Goal: Contribute content: Add original content to the website for others to see

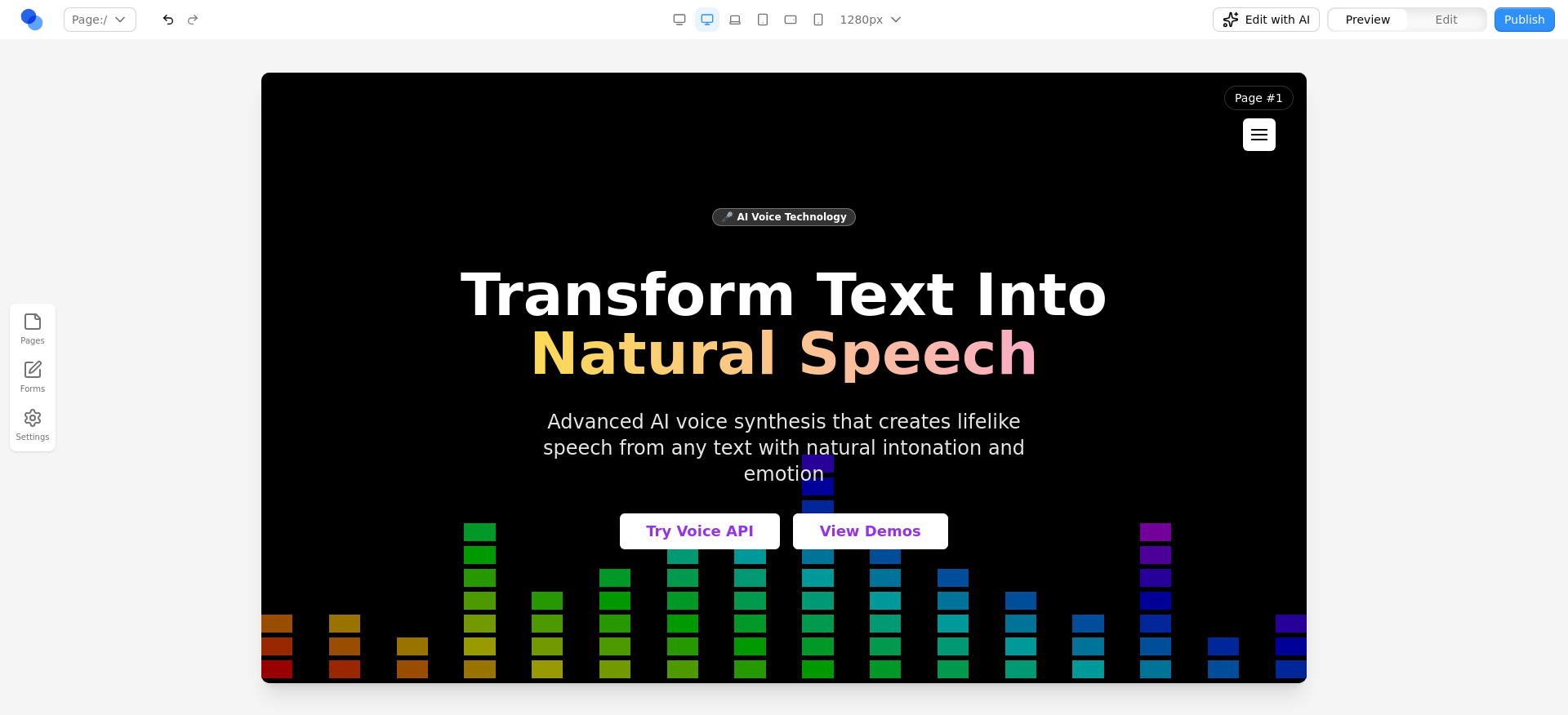
click at [1261, 129] on div at bounding box center [1259, 130] width 17 height 2
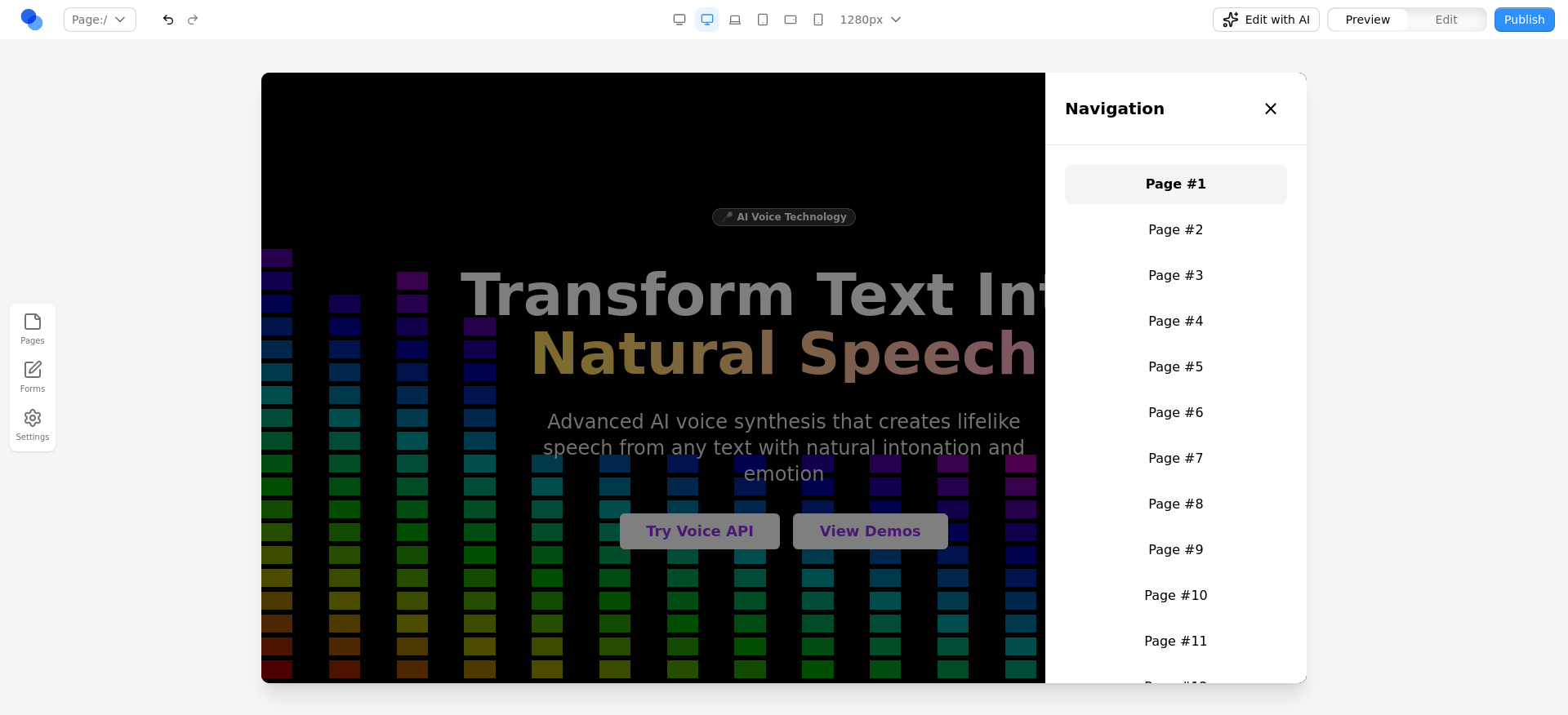
click at [1322, 93] on div at bounding box center [784, 394] width 1568 height 642
click at [1274, 104] on div "×" at bounding box center [1270, 109] width 17 height 26
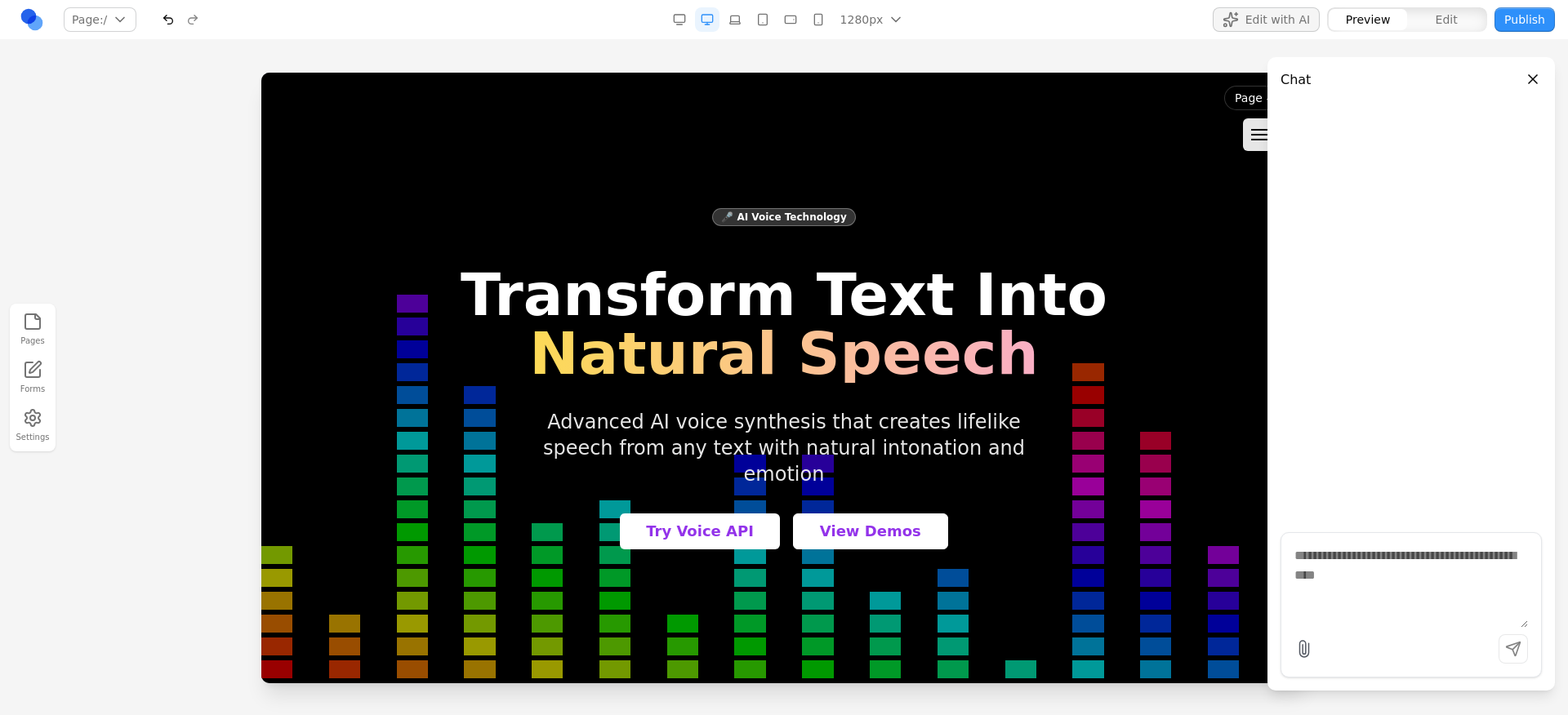
click at [1416, 594] on textarea at bounding box center [1411, 587] width 234 height 82
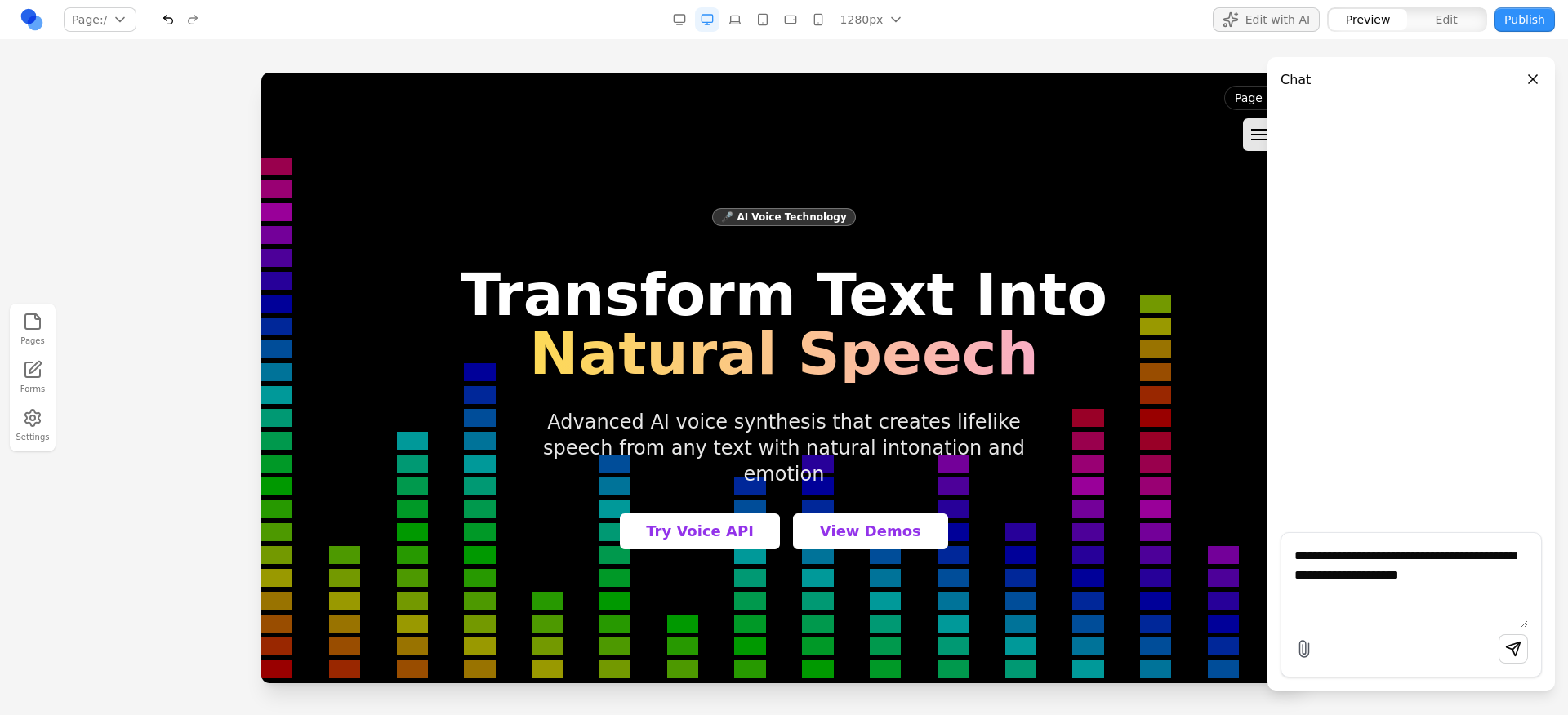
type textarea "**********"
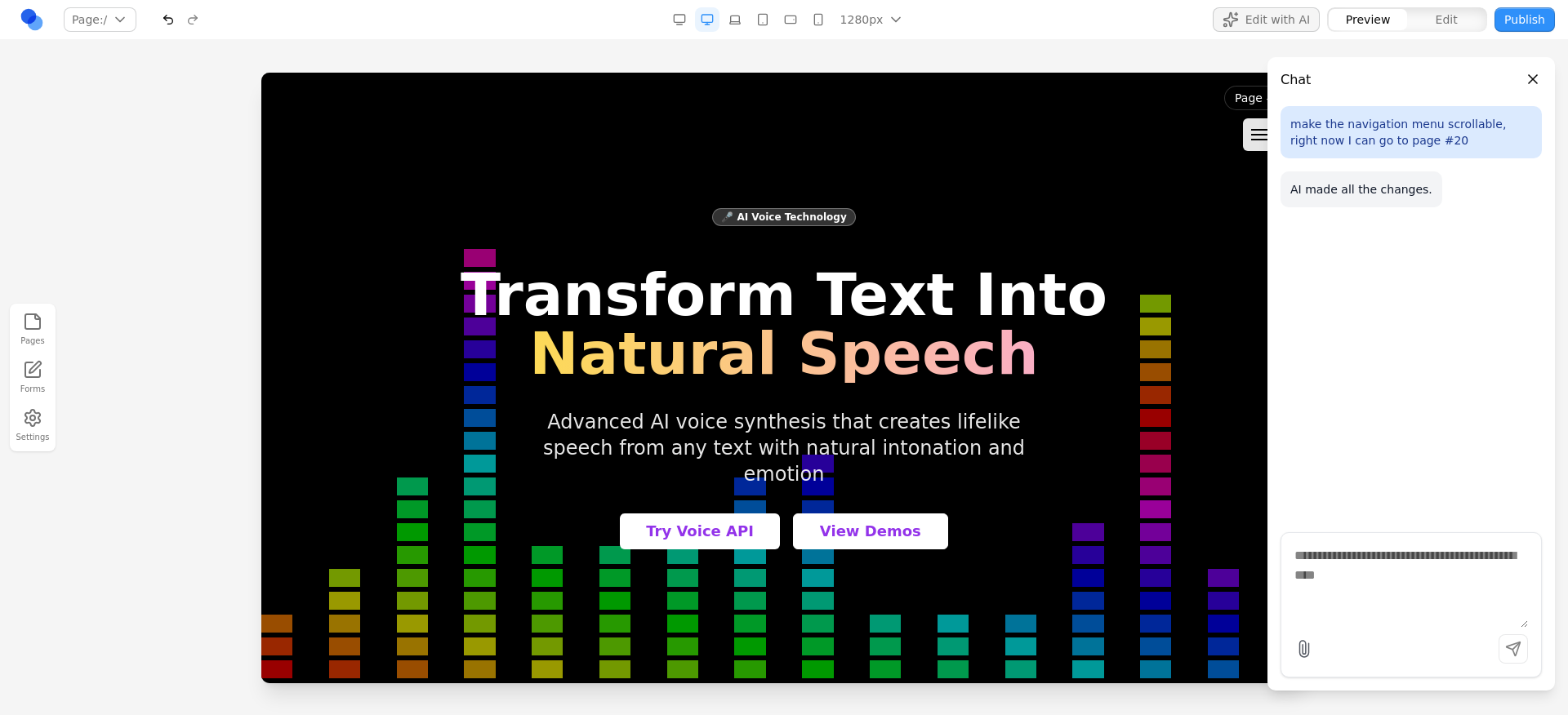
click at [1239, 143] on header "Page #1 Navigation × Page #1 Page #2 Page #3 Page #4 Page #5 Page #6 Page #7 Pa…" at bounding box center [1259, 118] width 96 height 91
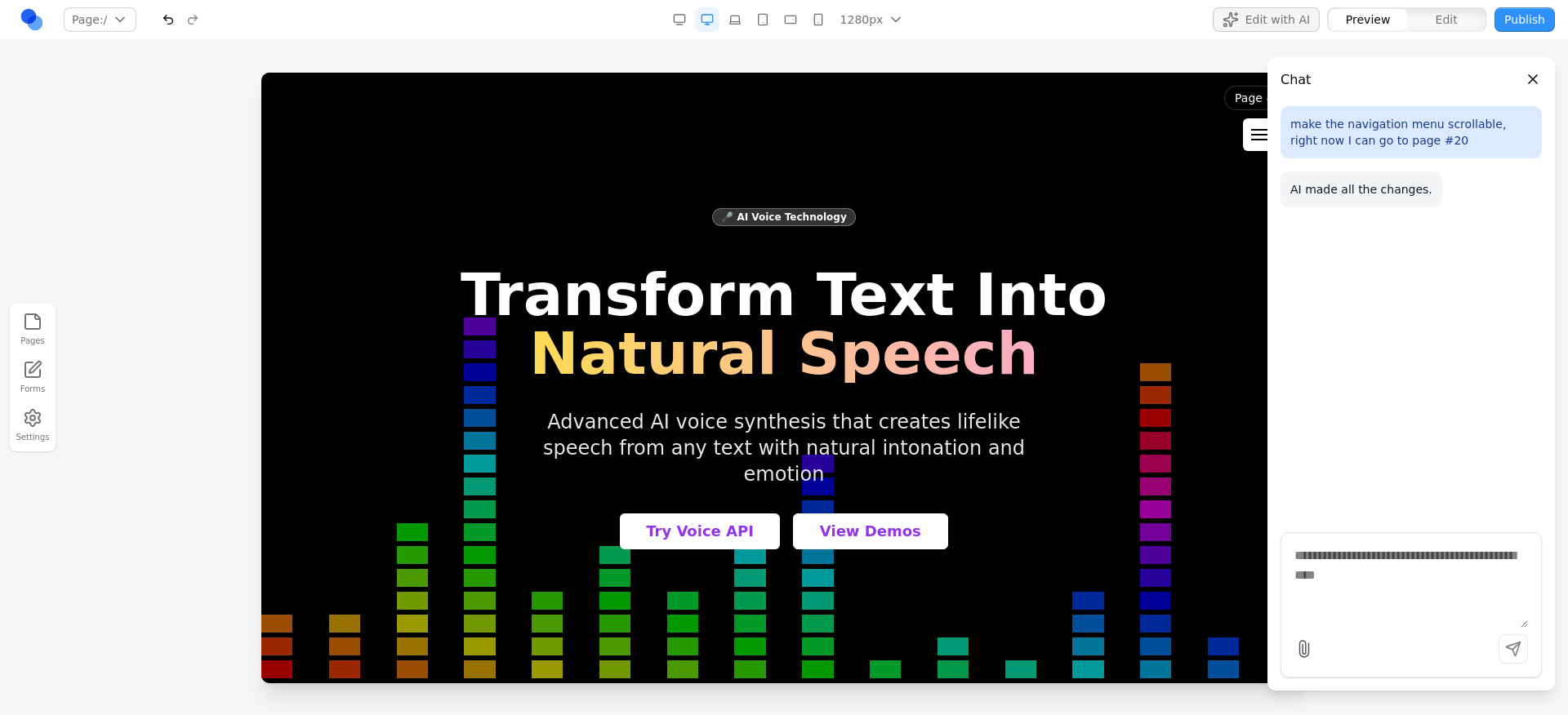
click at [1247, 139] on button at bounding box center [1260, 135] width 33 height 33
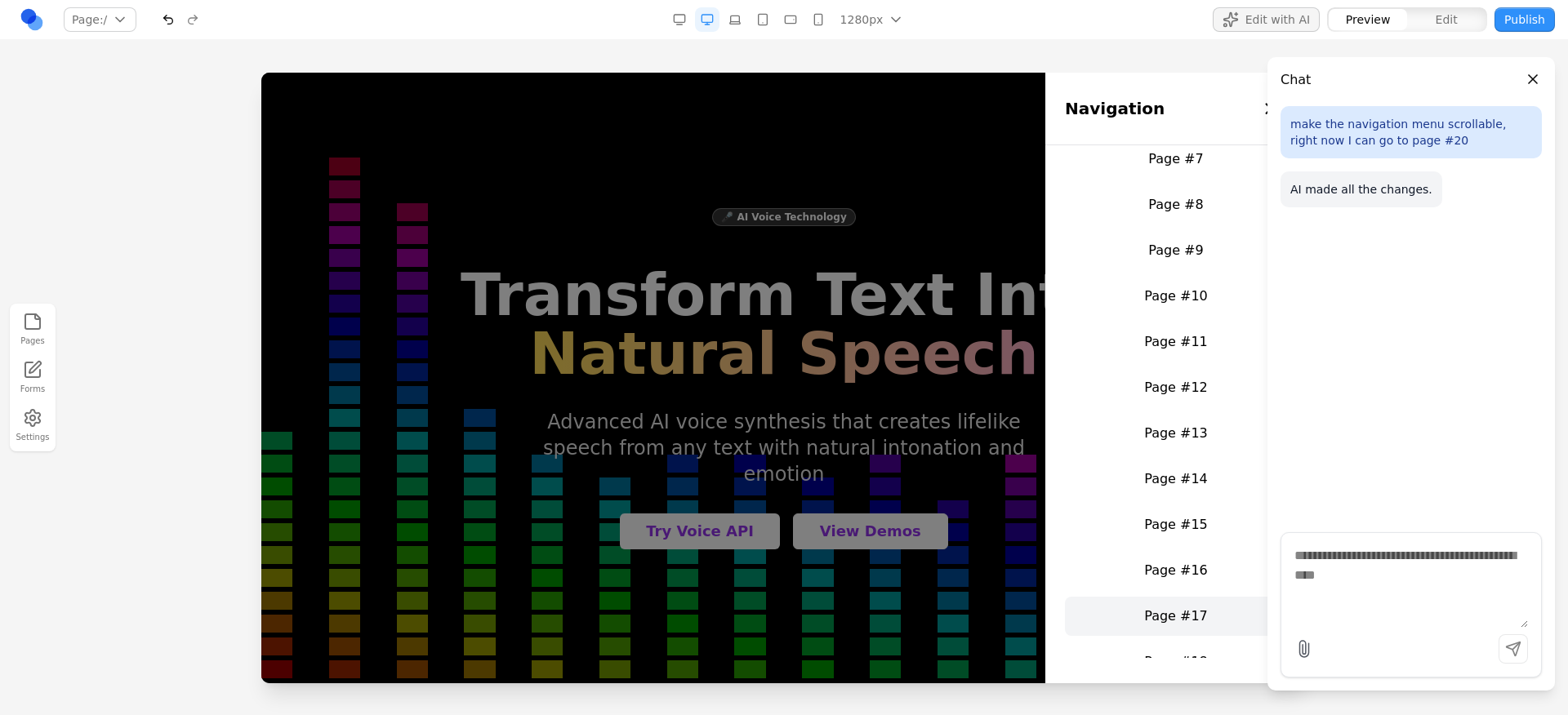
scroll to position [434, 0]
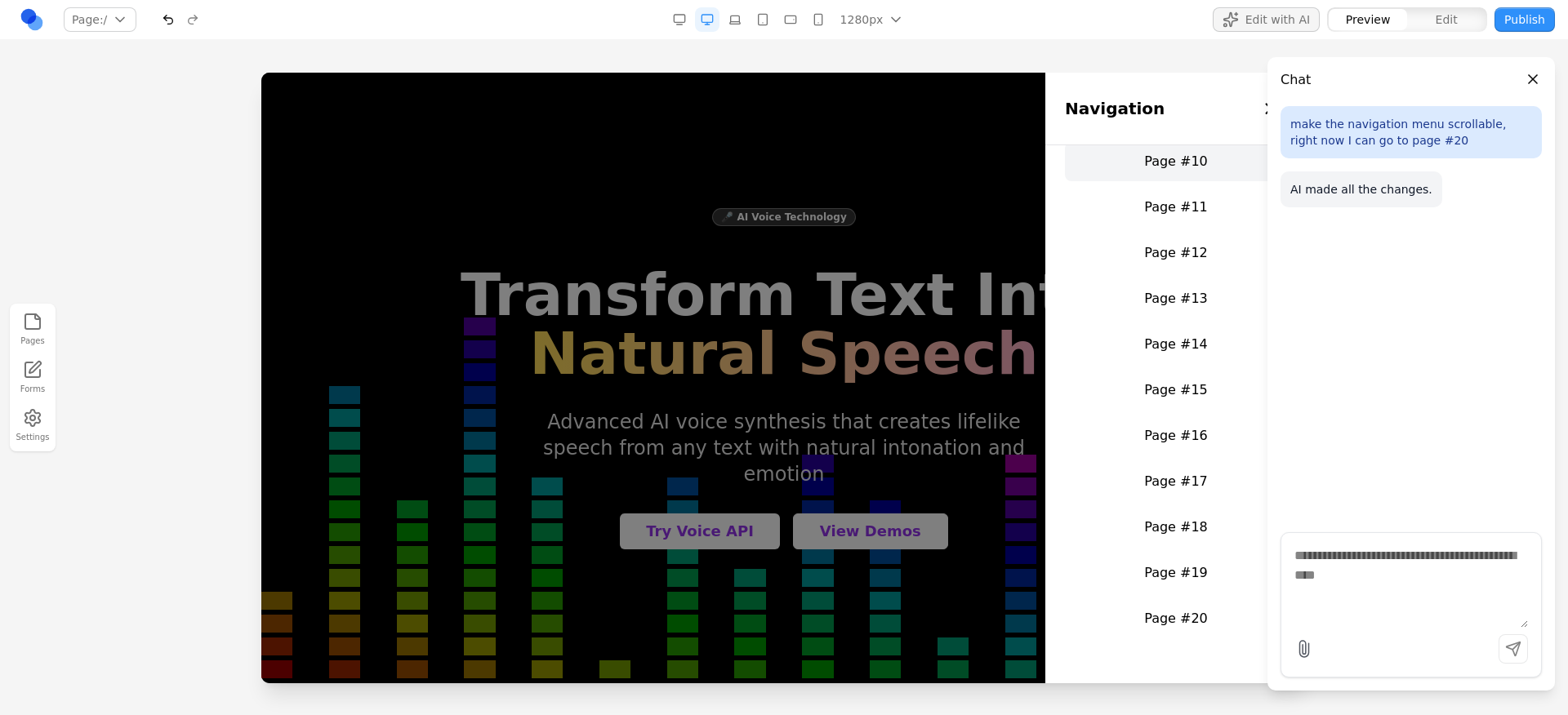
click at [1175, 162] on link "Page #10" at bounding box center [1176, 162] width 222 height 39
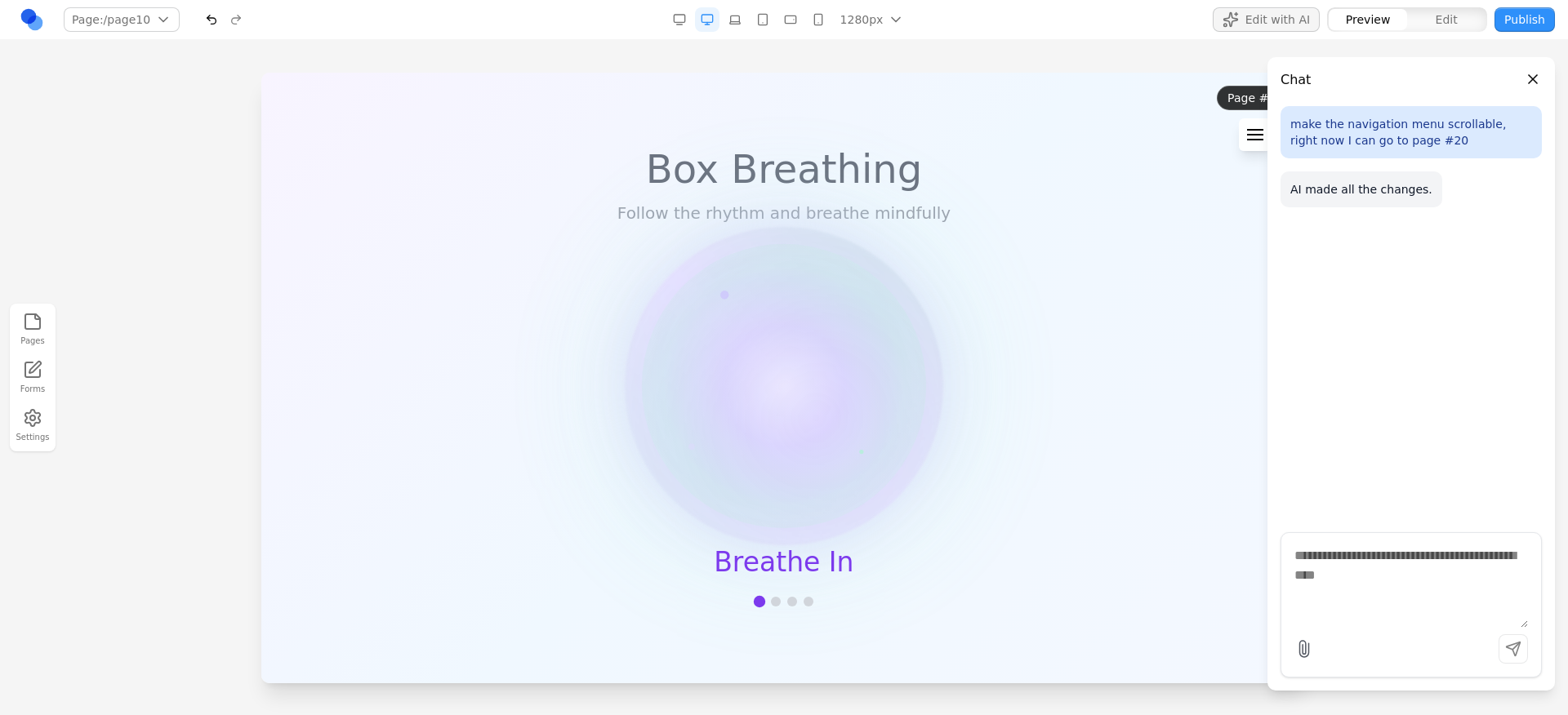
click at [1531, 80] on button "Close panel" at bounding box center [1532, 79] width 18 height 18
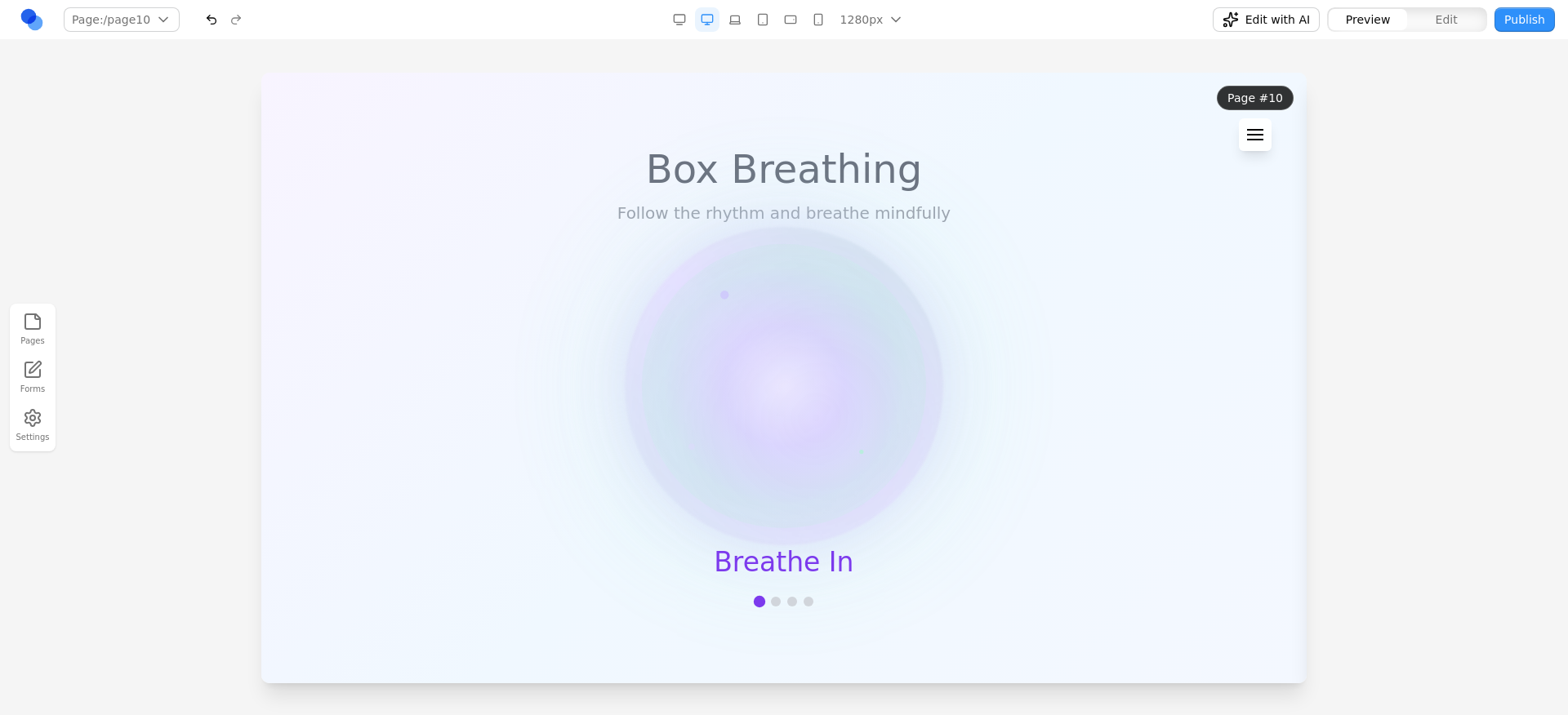
click at [951, 301] on section "Box Breathing Follow the rhythm and breathe mindfully Breathe In" at bounding box center [784, 378] width 1045 height 611
click at [778, 603] on div at bounding box center [775, 601] width 10 height 10
click at [784, 593] on div "Hold" at bounding box center [784, 578] width 59 height 59
click at [791, 599] on div at bounding box center [791, 601] width 10 height 10
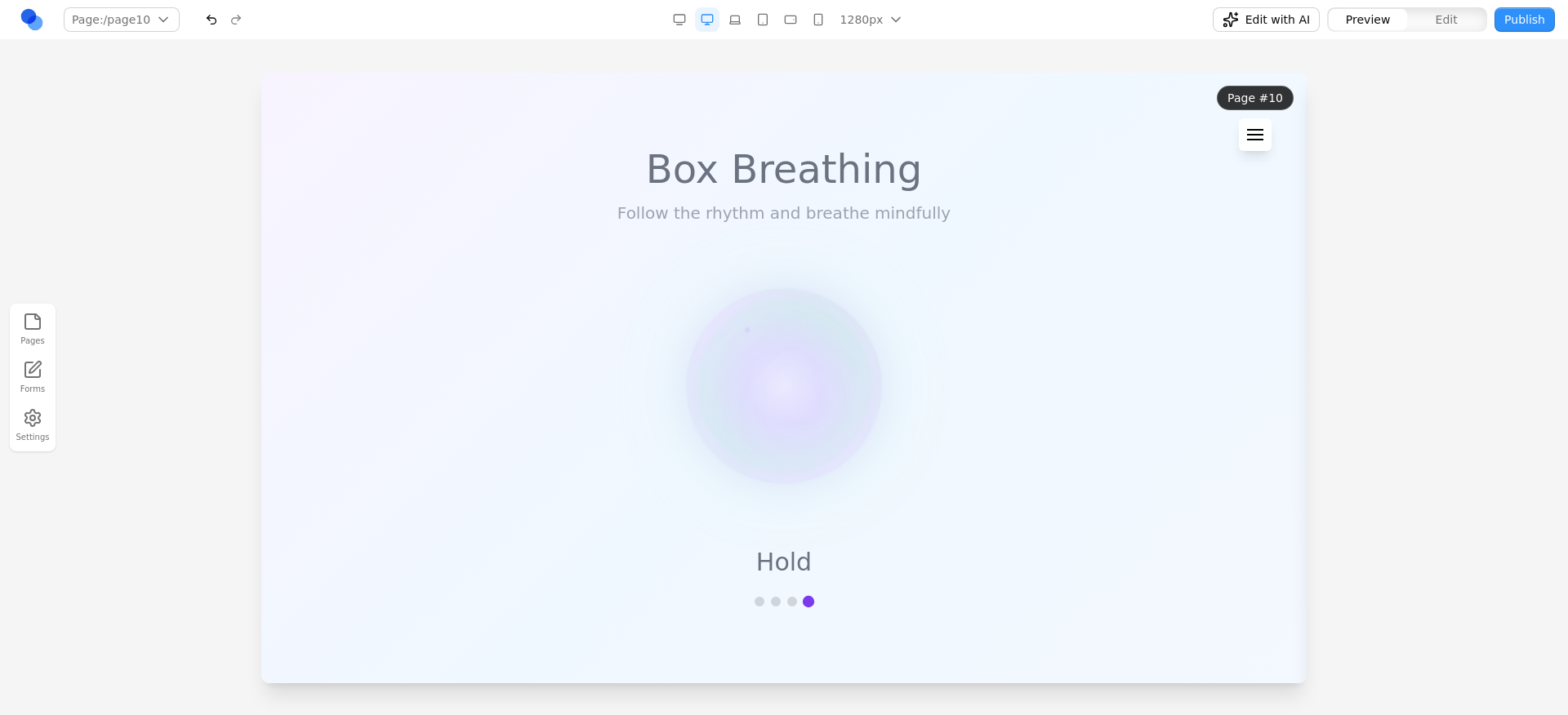
click at [1529, 23] on button "Publish" at bounding box center [1525, 19] width 61 height 24
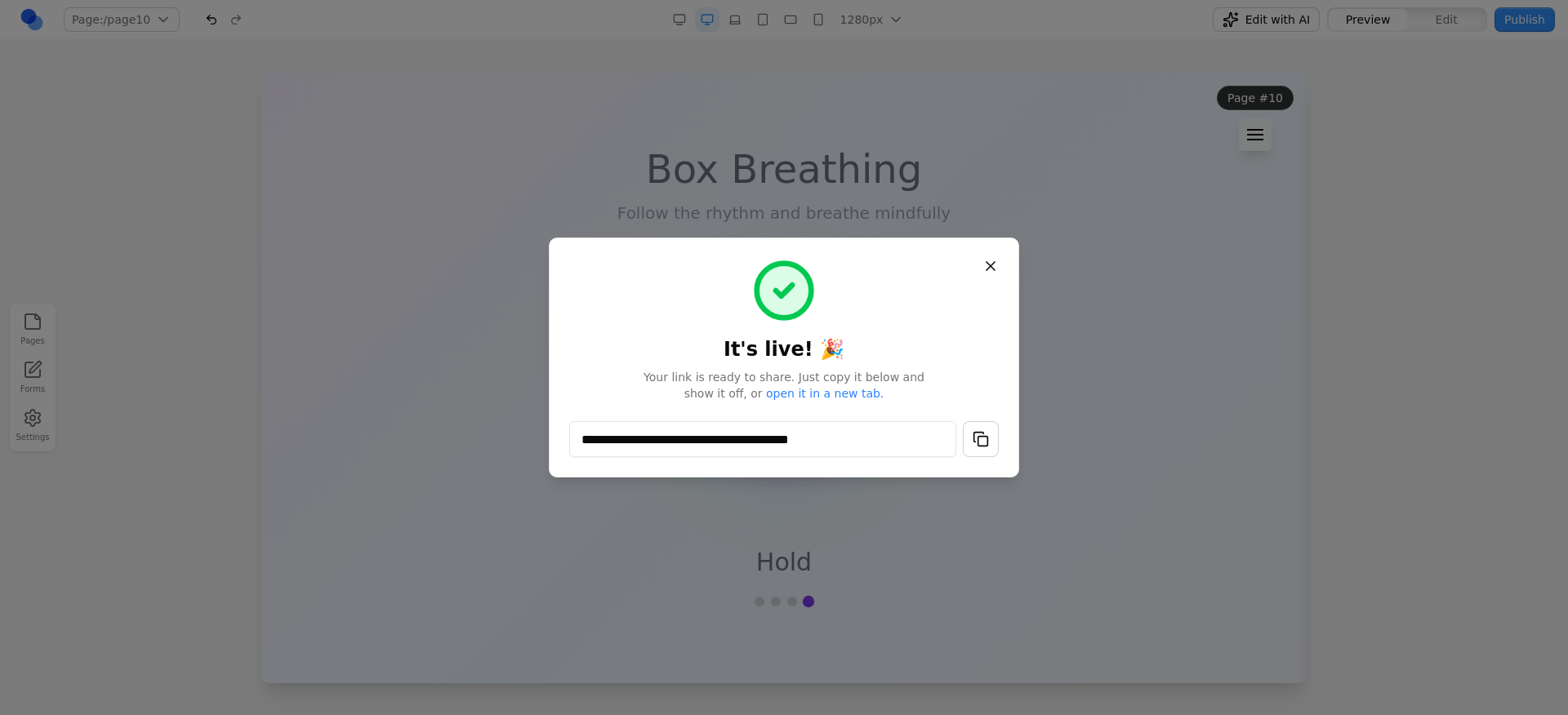
click at [986, 439] on button "button" at bounding box center [980, 439] width 36 height 36
click at [982, 440] on button "button" at bounding box center [980, 439] width 36 height 36
click at [984, 438] on button "button" at bounding box center [980, 439] width 36 height 36
drag, startPoint x: 1061, startPoint y: 361, endPoint x: 1051, endPoint y: 357, distance: 10.8
click at [1061, 361] on div at bounding box center [784, 357] width 1568 height 715
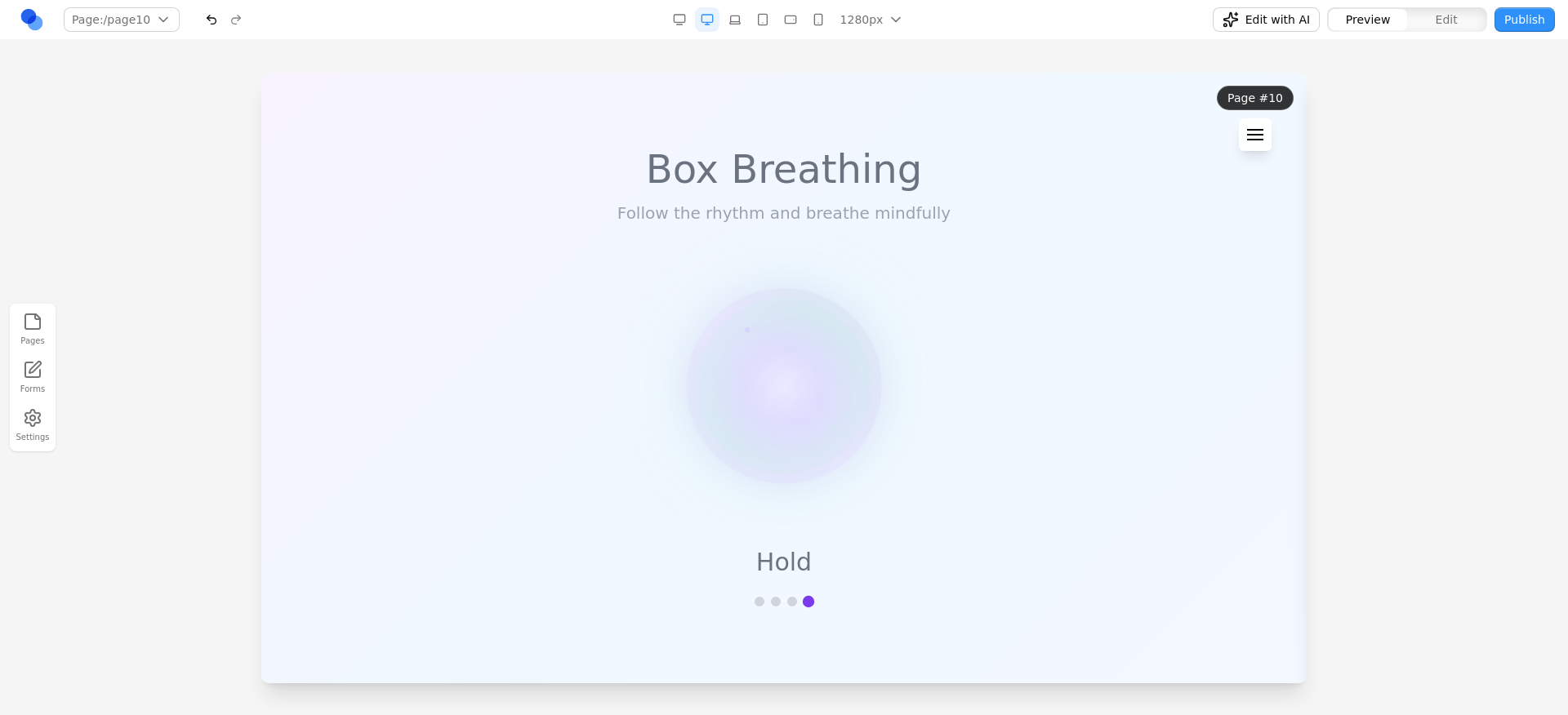
click at [1099, 314] on section "Box Breathing Follow the rhythm and breathe mindfully Hold" at bounding box center [784, 378] width 1045 height 611
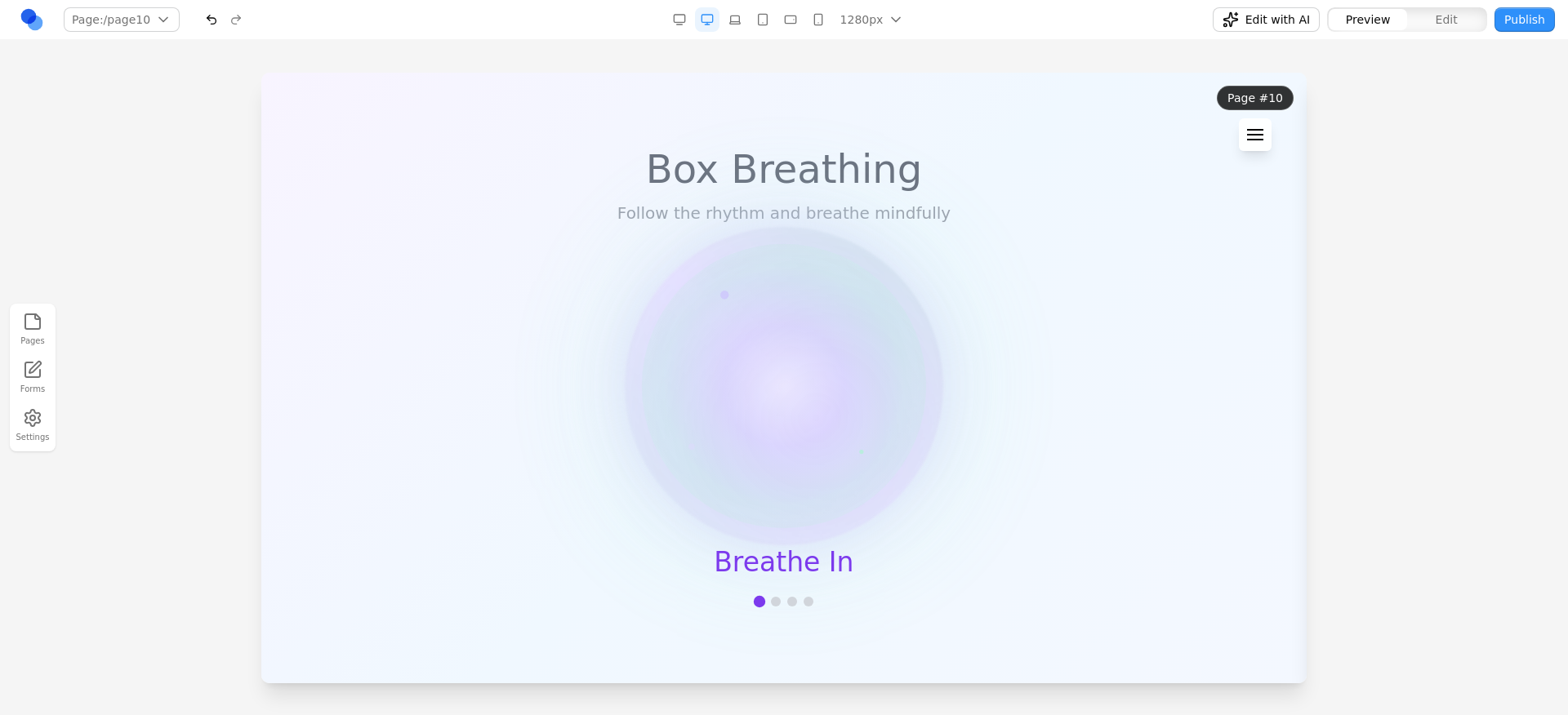
click at [1530, 28] on button "Publish" at bounding box center [1525, 19] width 61 height 24
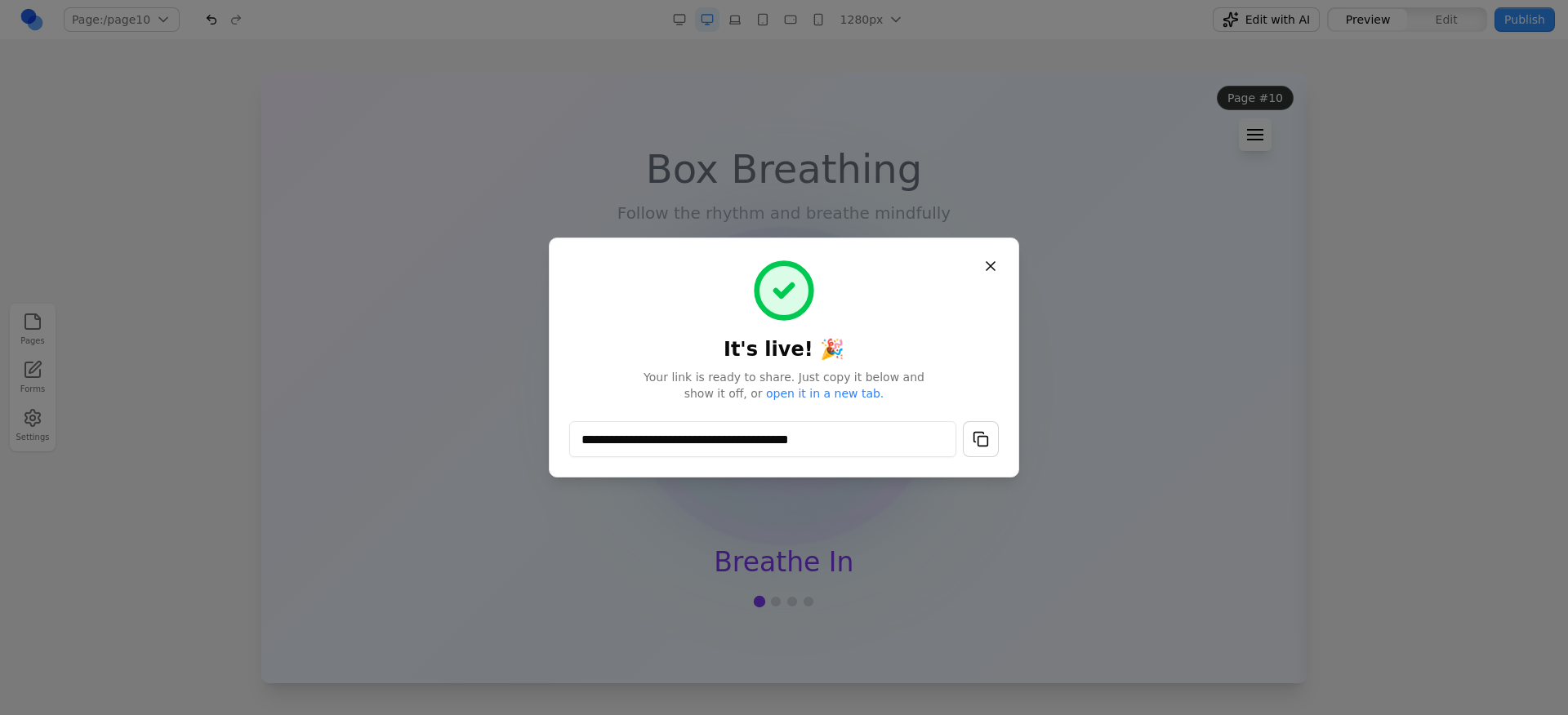
click at [977, 433] on button "button" at bounding box center [980, 439] width 36 height 36
click at [991, 438] on button "button" at bounding box center [980, 439] width 36 height 36
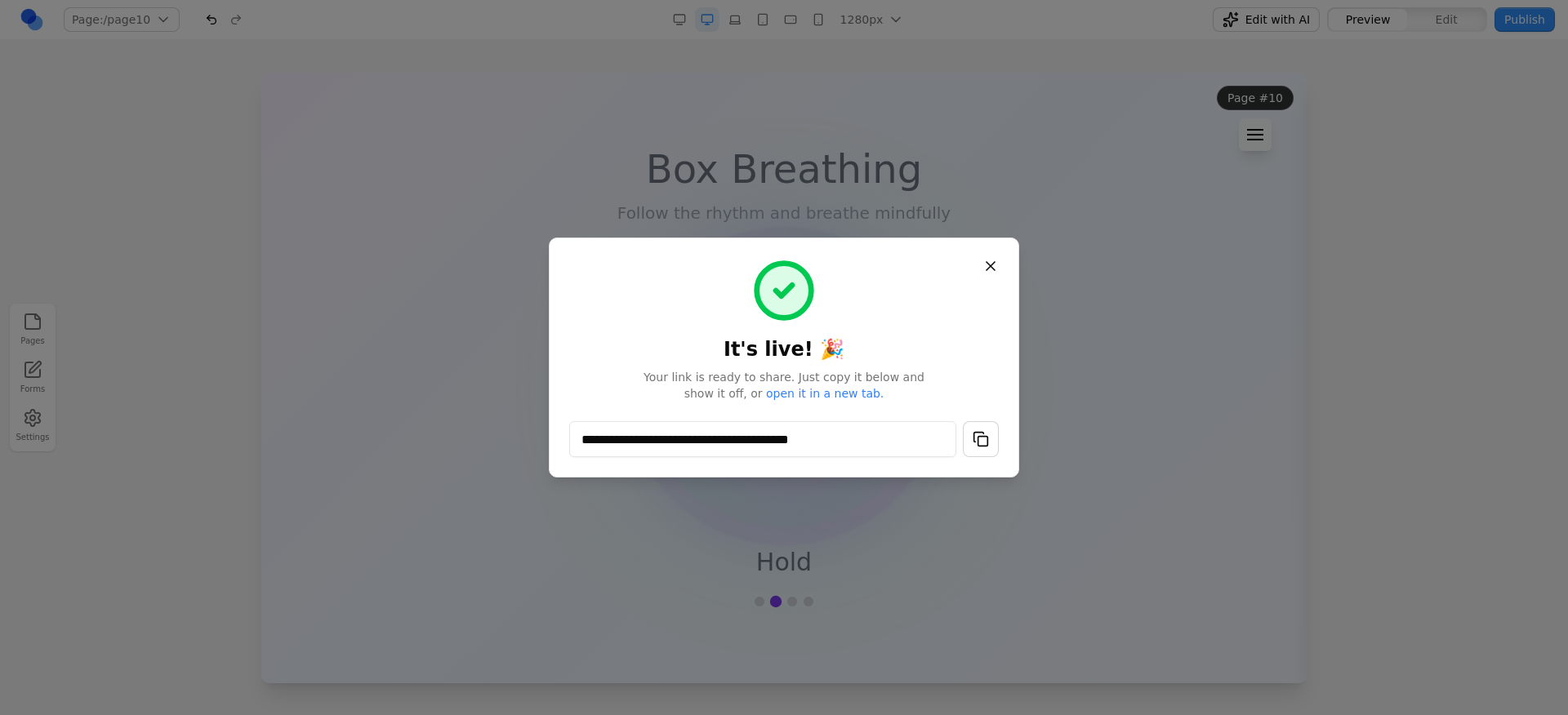
click at [992, 437] on button "button" at bounding box center [980, 439] width 36 height 36
click at [982, 385] on p "Your link is ready to share. Just copy it below and show it off, or open it in …" at bounding box center [784, 386] width 429 height 33
click at [986, 437] on button "button" at bounding box center [980, 439] width 36 height 36
drag, startPoint x: 950, startPoint y: 354, endPoint x: 938, endPoint y: 360, distance: 13.4
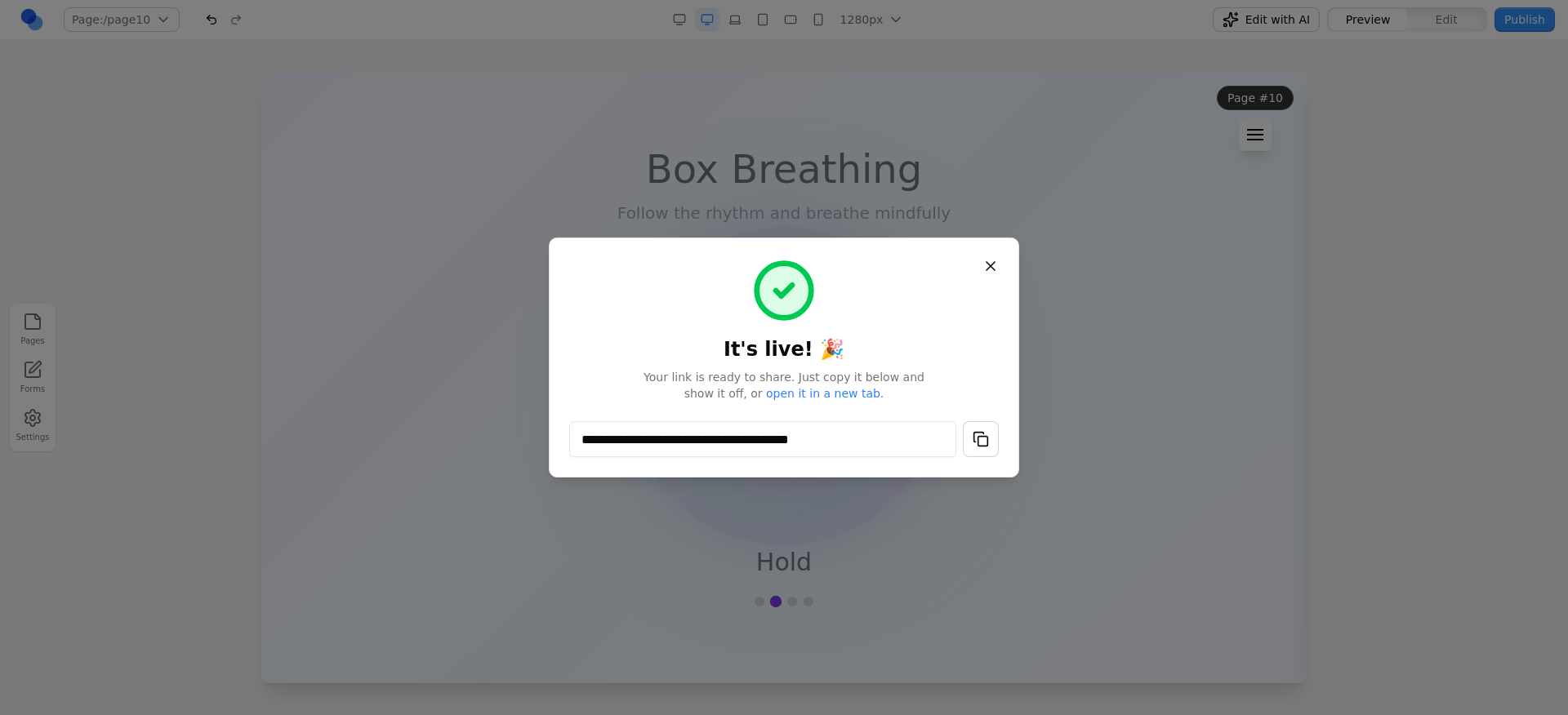
click at [950, 356] on h1 "It's live! 🎉" at bounding box center [784, 310] width 429 height 104
click at [982, 431] on button "button" at bounding box center [980, 439] width 36 height 36
click at [982, 431] on button "button" at bounding box center [980, 439] width 36 height 36
click at [976, 432] on button "button" at bounding box center [980, 439] width 36 height 36
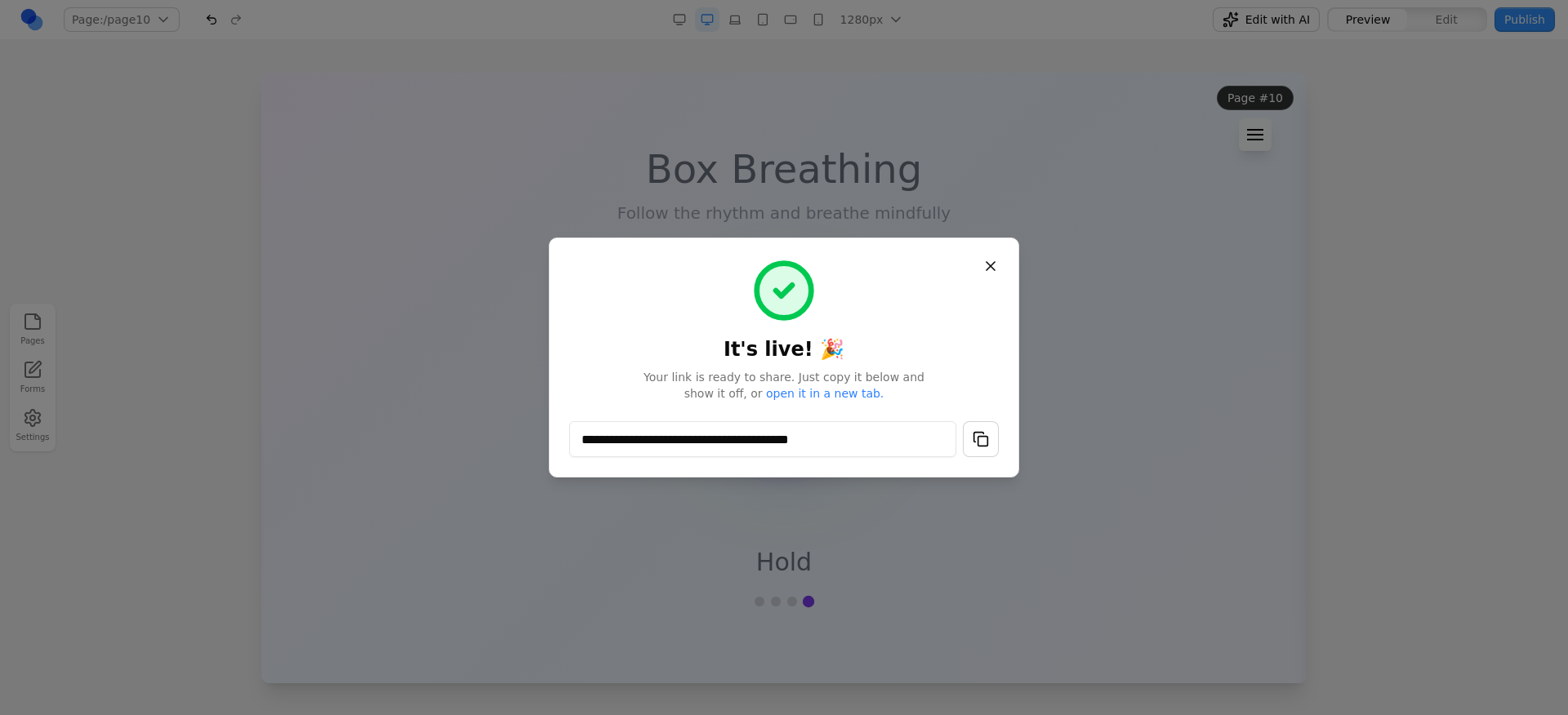
click at [976, 432] on button "button" at bounding box center [980, 439] width 36 height 36
click at [974, 441] on button "button" at bounding box center [980, 439] width 36 height 36
click at [976, 443] on button "button" at bounding box center [980, 439] width 36 height 36
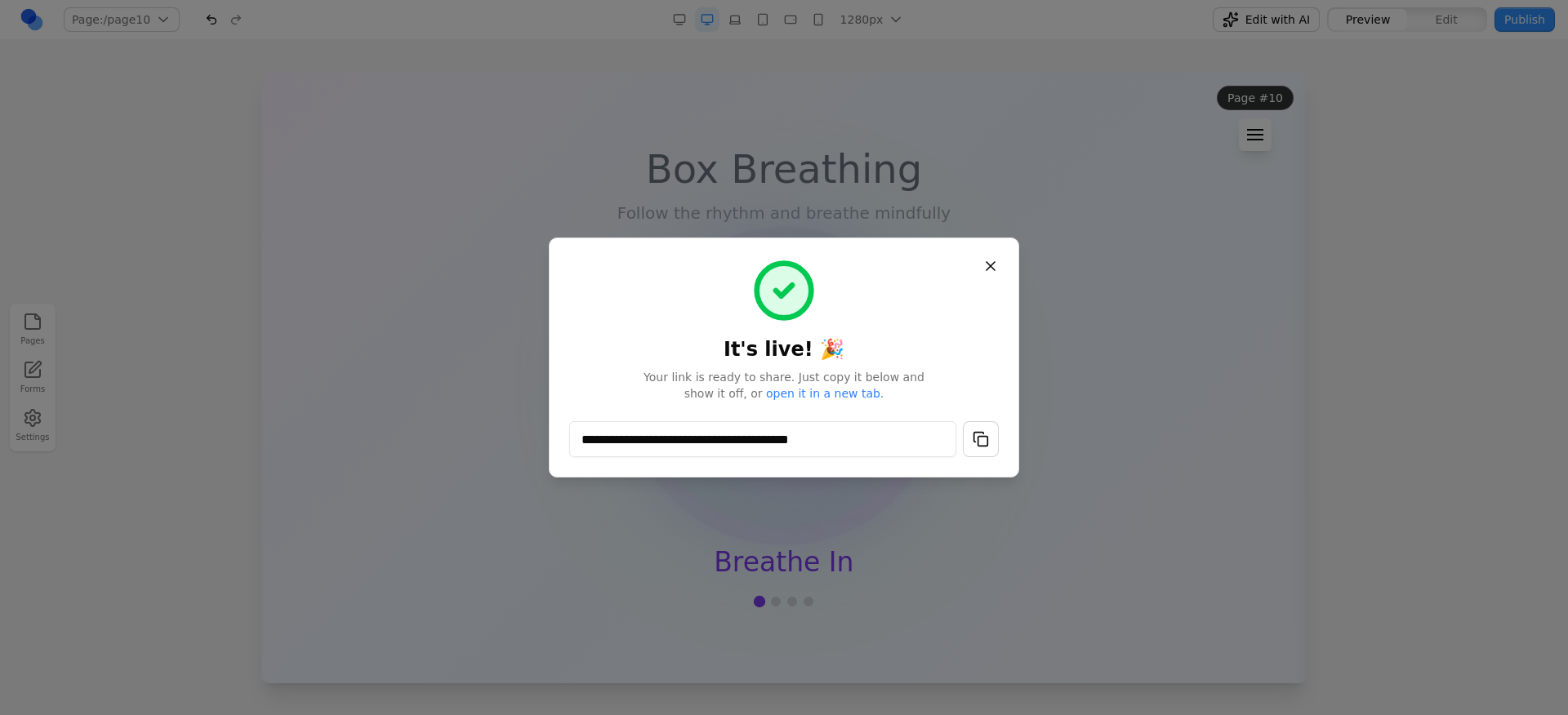
click at [988, 430] on button "button" at bounding box center [980, 439] width 36 height 36
click at [988, 431] on button "button" at bounding box center [980, 439] width 36 height 36
click at [987, 431] on button "button" at bounding box center [980, 439] width 36 height 36
click at [986, 431] on button "button" at bounding box center [980, 439] width 36 height 36
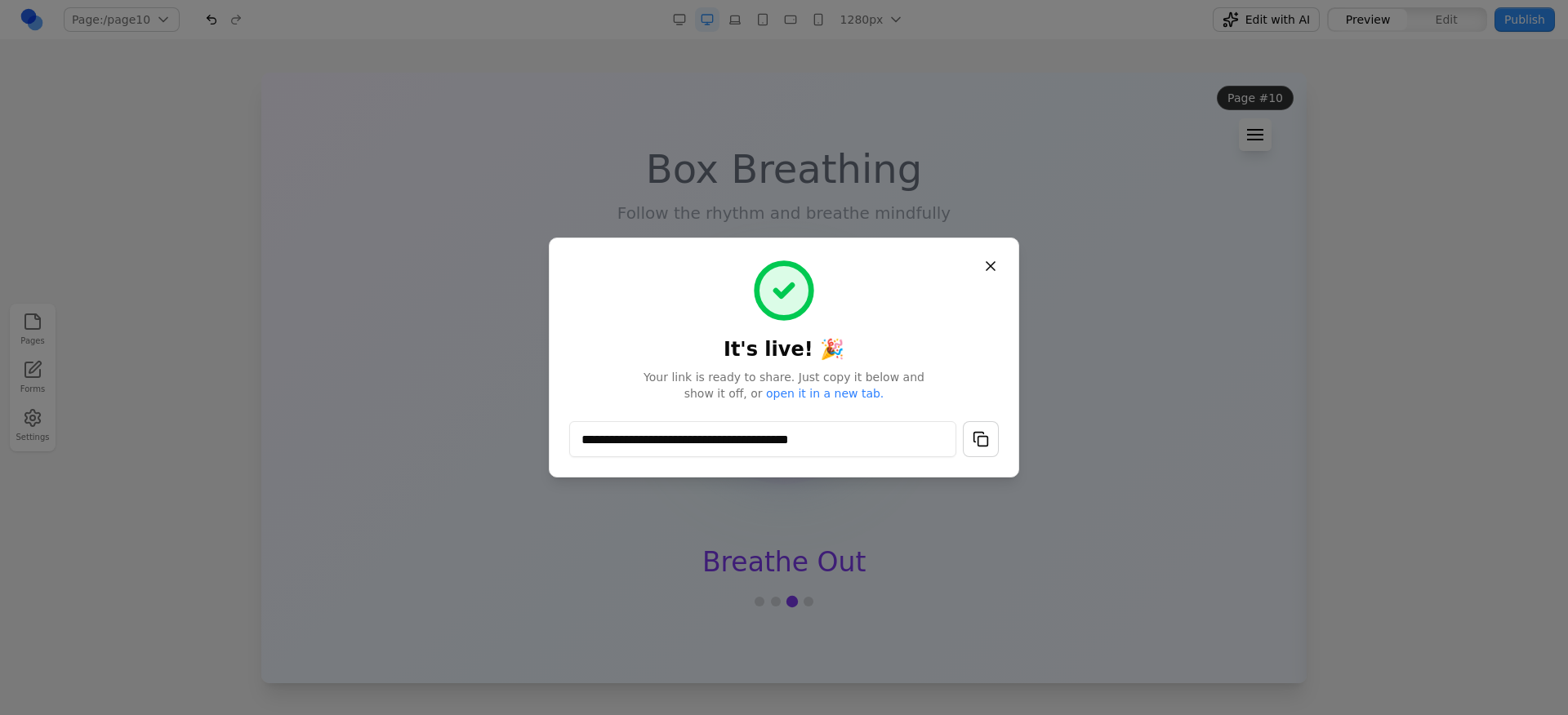
click at [988, 443] on button "button" at bounding box center [980, 439] width 36 height 36
click at [987, 443] on button "button" at bounding box center [980, 439] width 36 height 36
drag, startPoint x: 924, startPoint y: 364, endPoint x: 854, endPoint y: 370, distance: 70.3
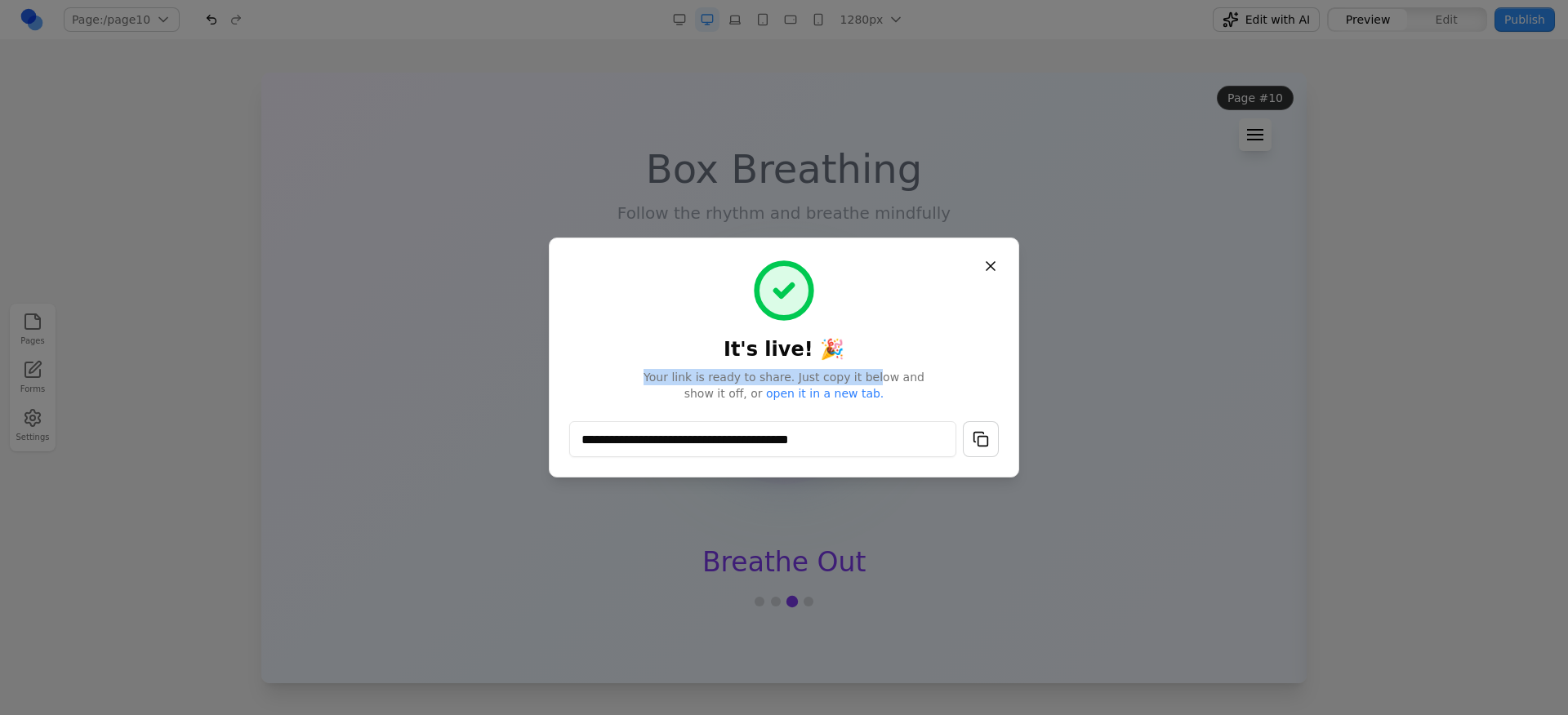
click at [854, 370] on div "**********" at bounding box center [784, 357] width 429 height 199
click at [854, 370] on span "Your link is ready to share. Just copy it below and show it off, or open it in …" at bounding box center [784, 386] width 314 height 33
click at [974, 437] on button "button" at bounding box center [980, 439] width 36 height 36
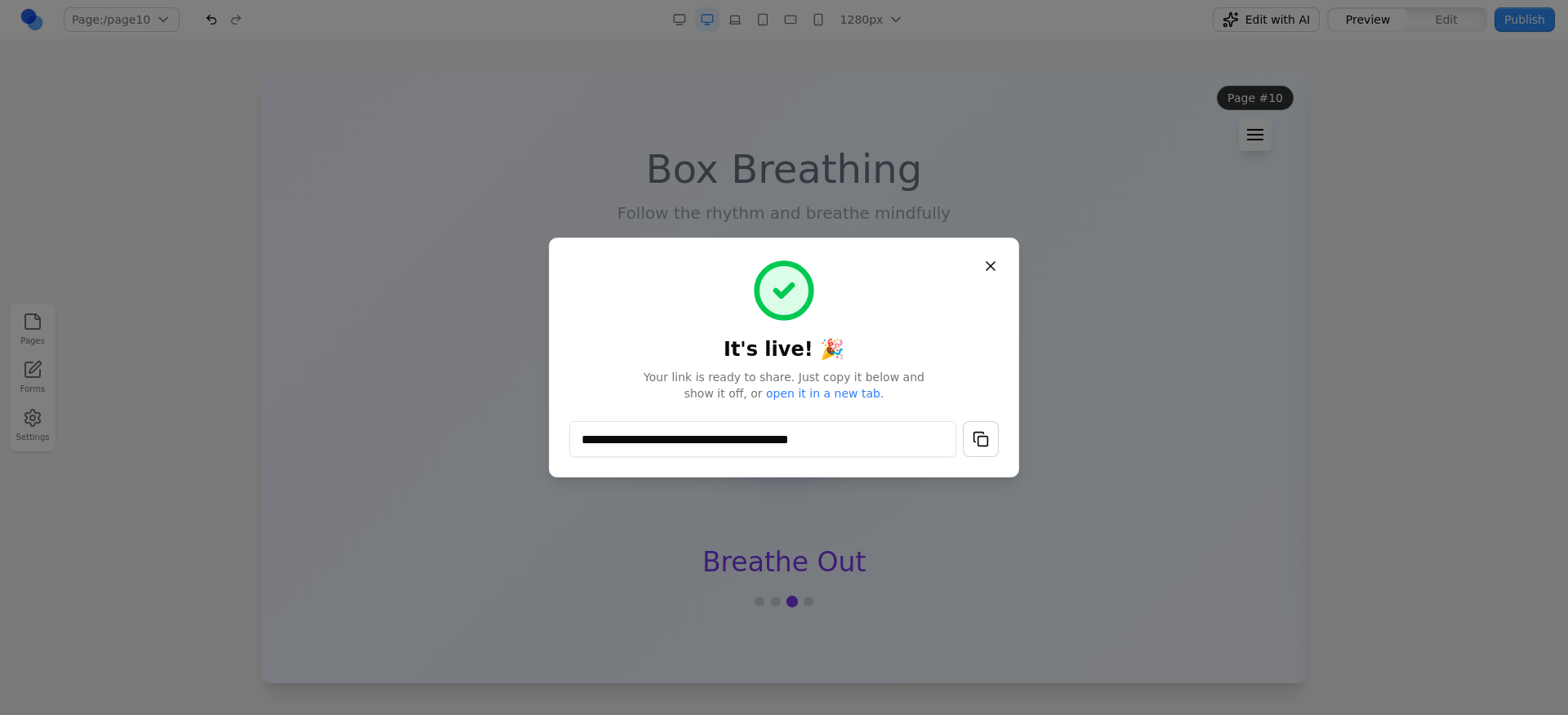
click at [974, 437] on button "button" at bounding box center [980, 439] width 36 height 36
click at [976, 438] on button "button" at bounding box center [980, 439] width 36 height 36
click at [976, 437] on button "button" at bounding box center [980, 439] width 36 height 36
click at [849, 381] on span "Your link is ready to share. Just copy it below and show it off, or open it in …" at bounding box center [784, 386] width 314 height 33
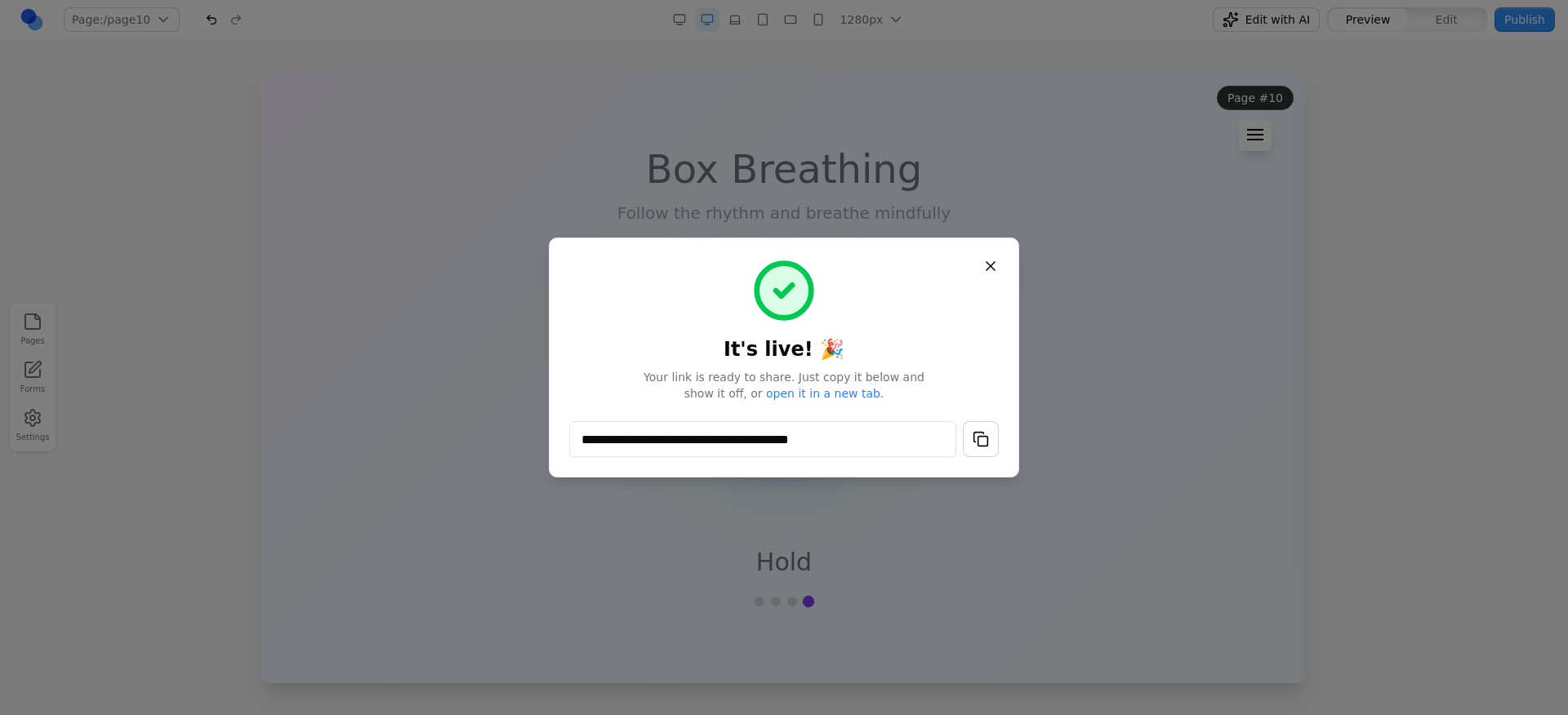
click at [851, 381] on span "Your link is ready to share. Just copy it below and show it off, or open it in …" at bounding box center [784, 386] width 314 height 33
click at [981, 452] on button "button" at bounding box center [980, 439] width 36 height 36
click at [980, 448] on button "button" at bounding box center [980, 439] width 36 height 36
click at [973, 428] on button "button" at bounding box center [980, 439] width 36 height 36
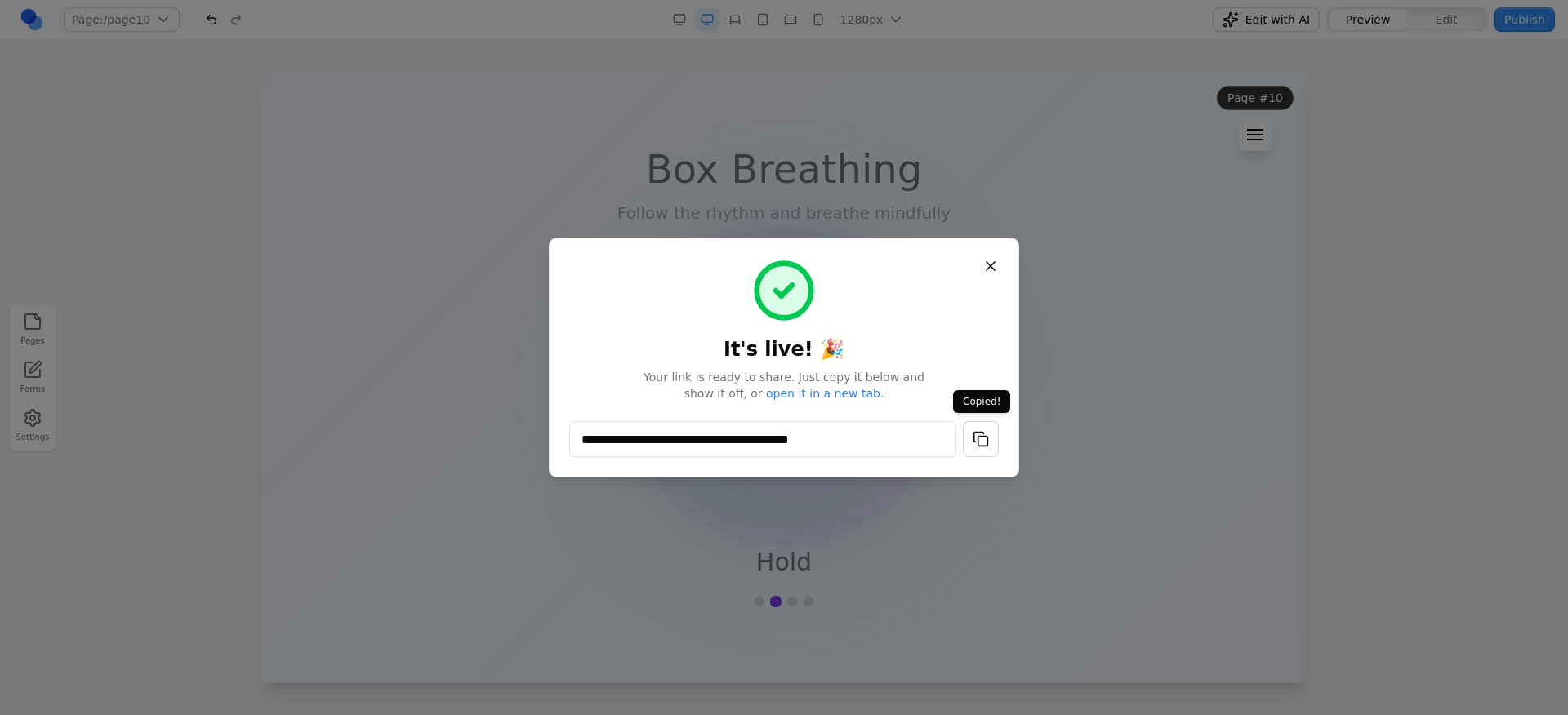
click at [973, 428] on button "button" at bounding box center [980, 439] width 36 height 36
click at [957, 366] on div "**********" at bounding box center [784, 357] width 429 height 199
click at [986, 439] on button "button" at bounding box center [980, 439] width 36 height 36
click at [987, 434] on button "button" at bounding box center [980, 439] width 36 height 36
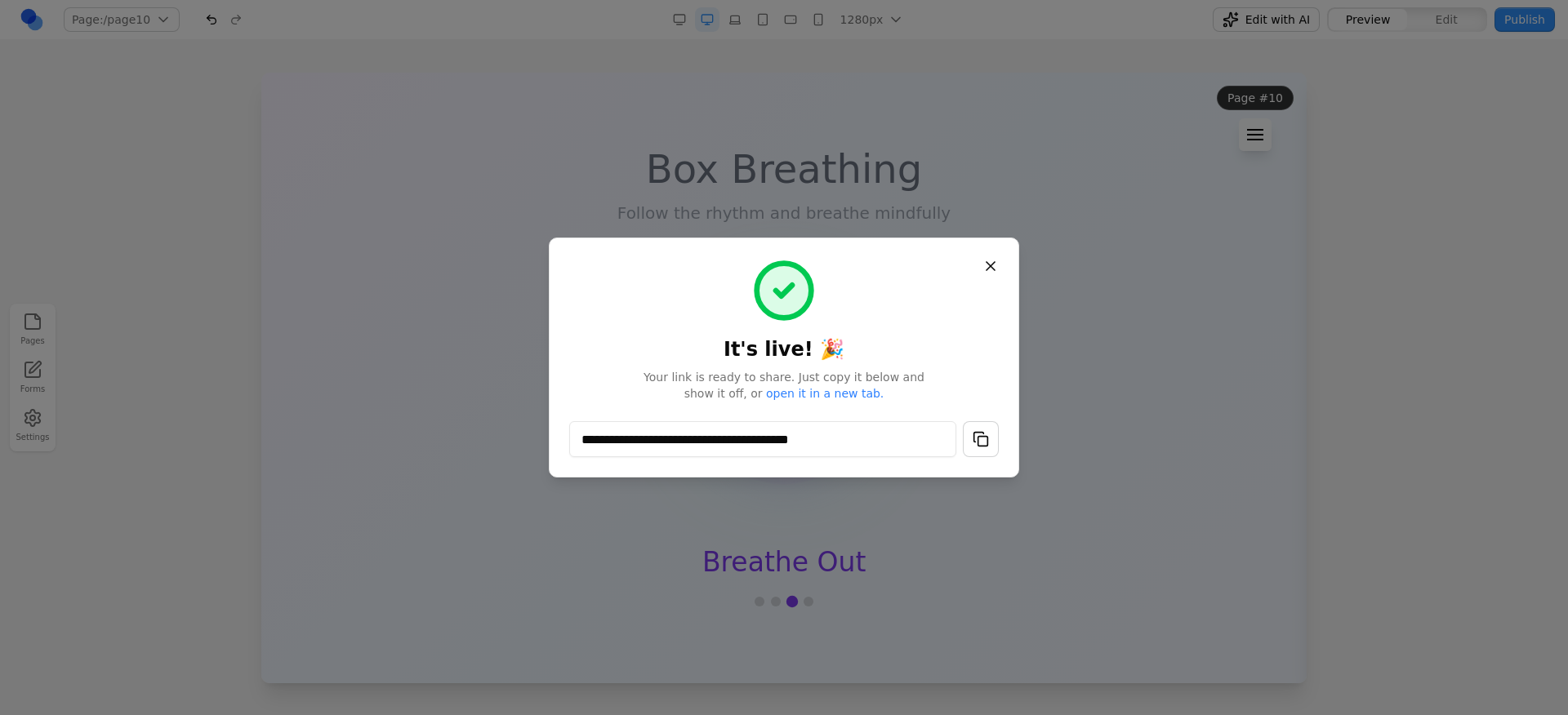
click at [958, 347] on h1 "It's live! 🎉" at bounding box center [784, 310] width 429 height 104
click at [979, 430] on button "button" at bounding box center [980, 439] width 36 height 36
click at [978, 429] on button "button" at bounding box center [980, 439] width 36 height 36
drag, startPoint x: 903, startPoint y: 373, endPoint x: 872, endPoint y: 377, distance: 31.3
click at [872, 377] on span "Your link is ready to share. Just copy it below and show it off, or open it in …" at bounding box center [784, 386] width 314 height 33
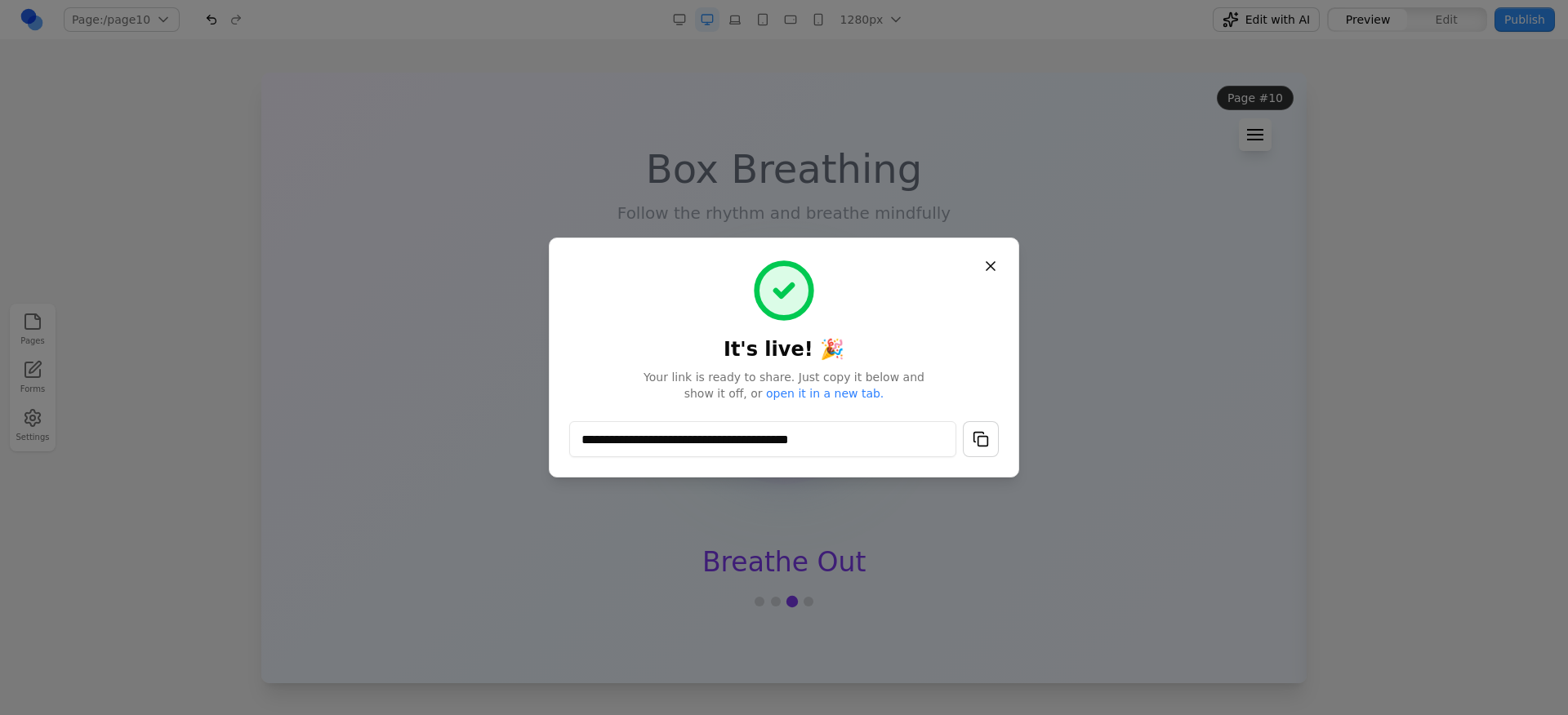
click at [872, 377] on span "Your link is ready to share. Just copy it below and show it off, or open it in …" at bounding box center [784, 386] width 314 height 33
click at [983, 432] on button "button" at bounding box center [980, 439] width 36 height 36
click at [939, 374] on span "Your link is ready to share. Just copy it below and show it off, or open it in …" at bounding box center [784, 386] width 314 height 33
click at [969, 448] on button "button" at bounding box center [980, 439] width 36 height 36
click at [972, 446] on button "button" at bounding box center [980, 439] width 36 height 36
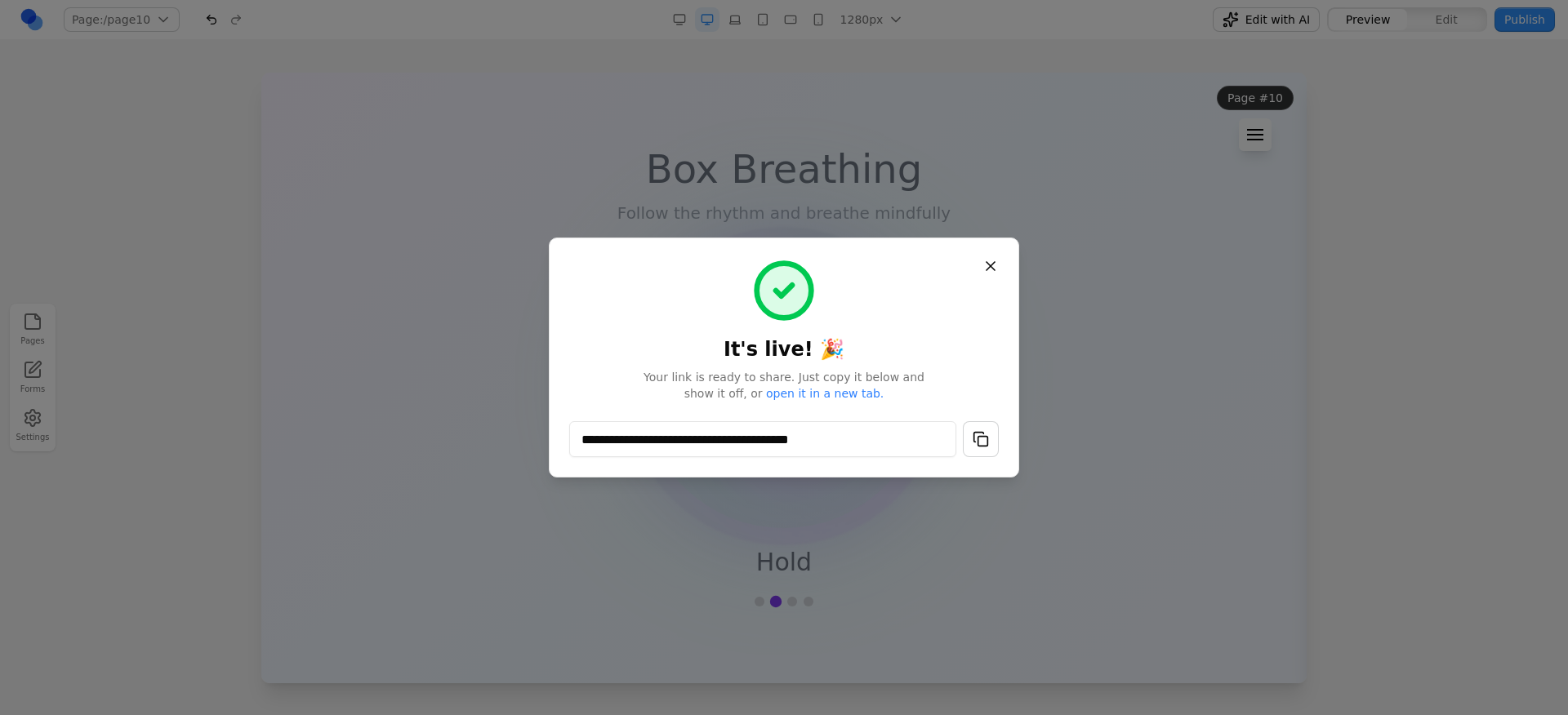
click at [926, 341] on h1 "It's live! 🎉" at bounding box center [784, 310] width 429 height 104
drag, startPoint x: 876, startPoint y: 325, endPoint x: 744, endPoint y: 271, distance: 142.6
click at [744, 271] on h1 "It's live! 🎉" at bounding box center [784, 310] width 429 height 104
click at [850, 314] on h1 "It's live! 🎉" at bounding box center [784, 310] width 429 height 104
click at [851, 314] on h1 "It's live! 🎉" at bounding box center [784, 310] width 429 height 104
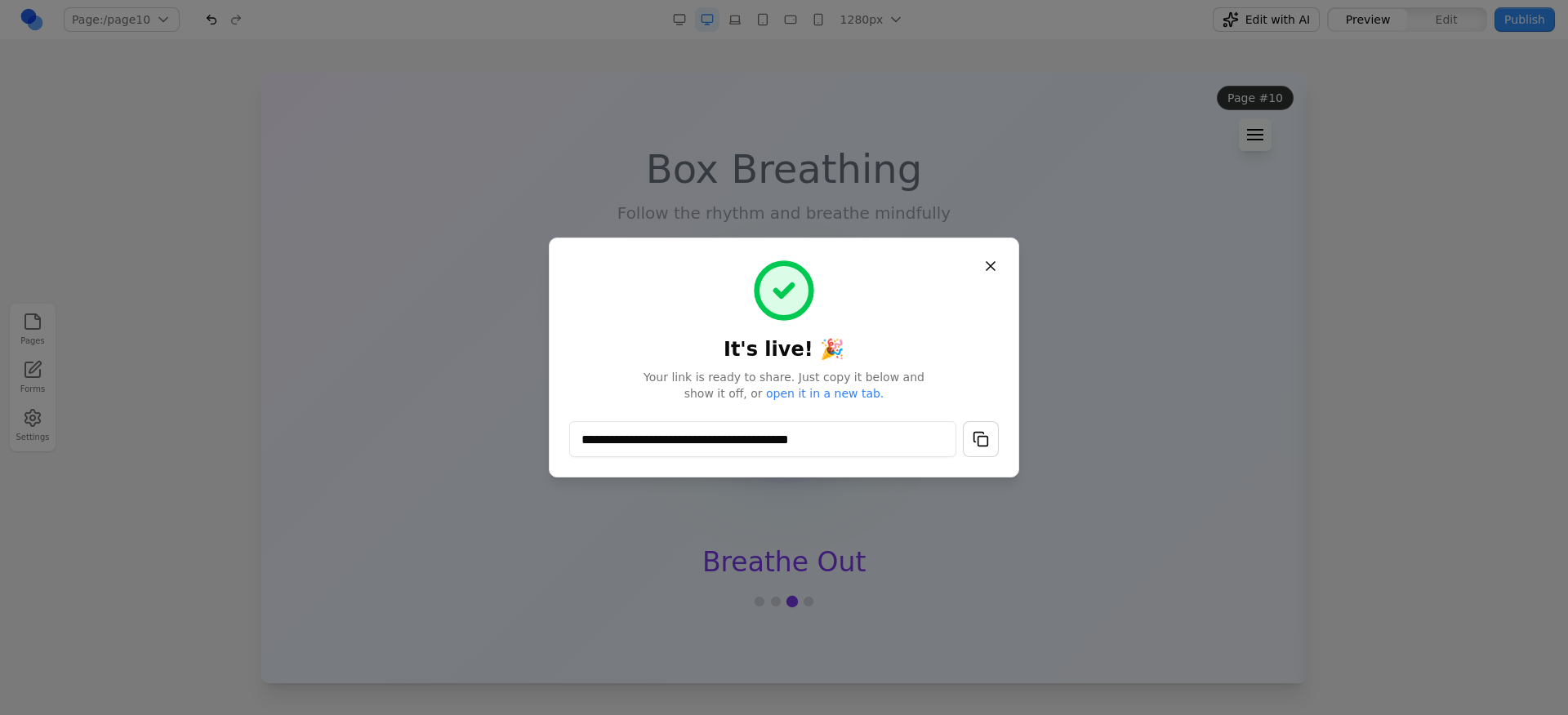
drag, startPoint x: 822, startPoint y: 305, endPoint x: 756, endPoint y: 284, distance: 69.3
click at [749, 292] on h1 "It's live! 🎉" at bounding box center [784, 310] width 429 height 104
drag, startPoint x: 757, startPoint y: 284, endPoint x: 804, endPoint y: 297, distance: 48.8
click at [804, 297] on circle at bounding box center [784, 291] width 55 height 55
drag, startPoint x: 846, startPoint y: 304, endPoint x: 764, endPoint y: 310, distance: 82.2
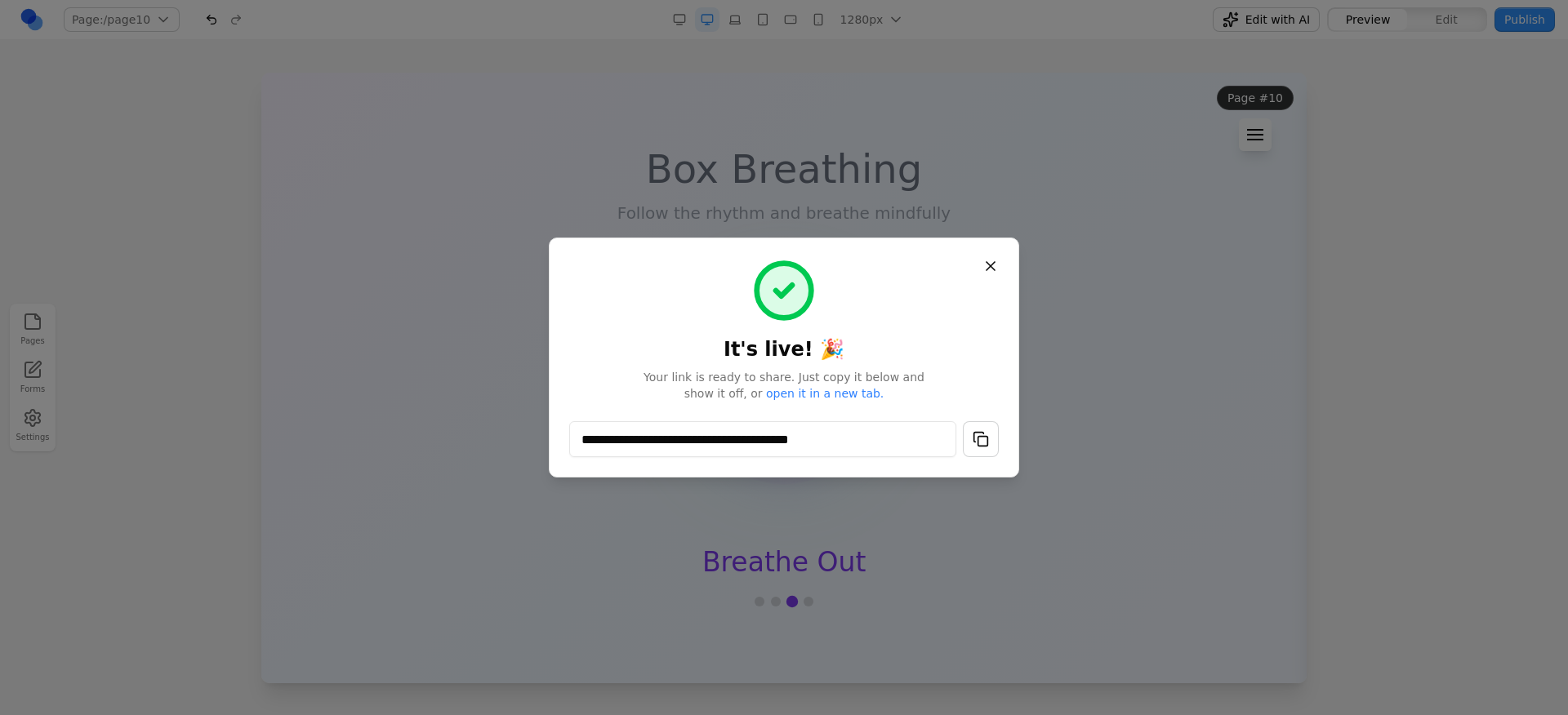
click at [764, 310] on h1 "It's live! 🎉" at bounding box center [784, 310] width 429 height 104
click at [998, 458] on div "**********" at bounding box center [784, 358] width 470 height 240
click at [990, 455] on button "button" at bounding box center [980, 439] width 36 height 36
click at [988, 450] on button "button" at bounding box center [980, 439] width 36 height 36
drag, startPoint x: 797, startPoint y: 441, endPoint x: 795, endPoint y: 433, distance: 8.2
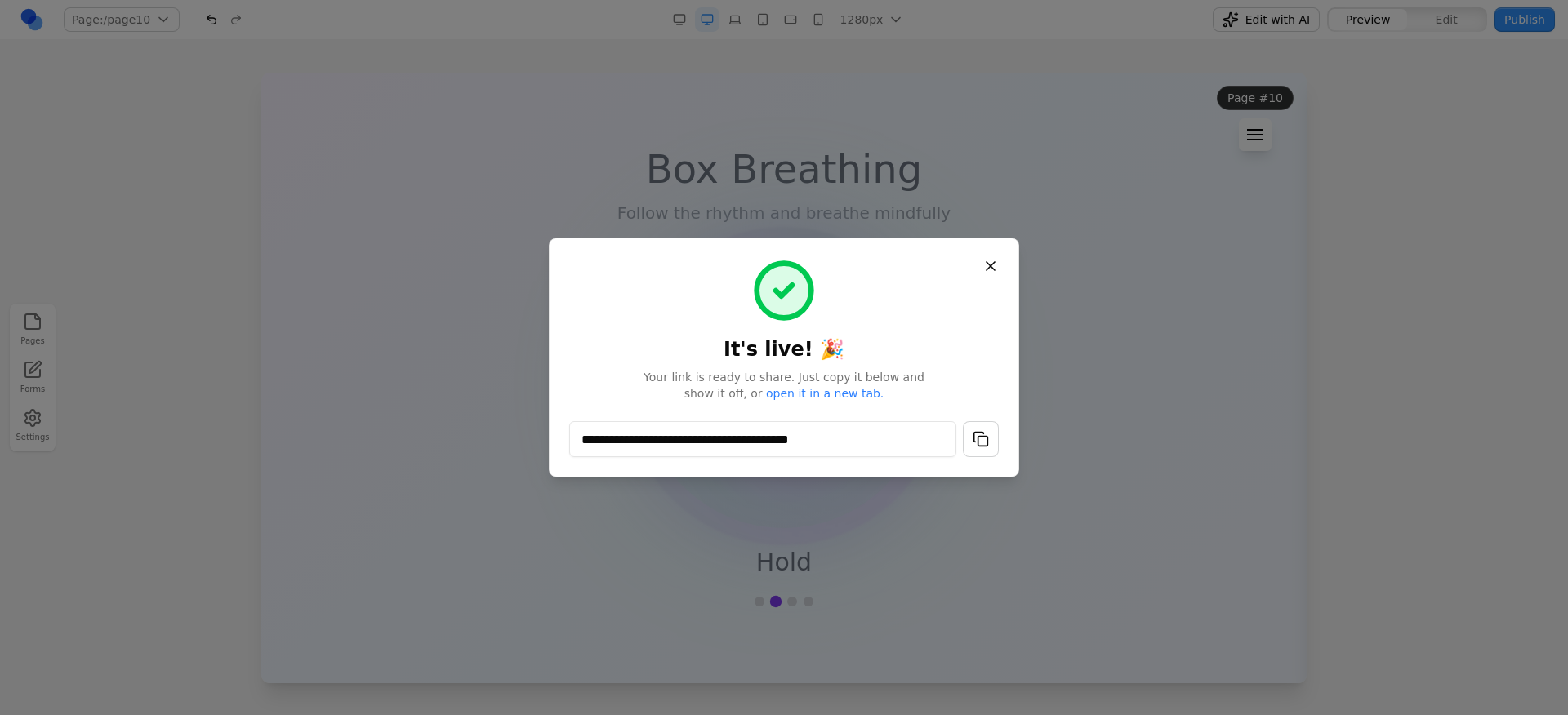
click at [794, 434] on input "**********" at bounding box center [763, 439] width 387 height 36
click at [796, 433] on input "**********" at bounding box center [763, 439] width 387 height 36
click at [796, 432] on input "**********" at bounding box center [763, 439] width 387 height 36
click at [910, 437] on input "**********" at bounding box center [763, 439] width 387 height 36
click at [976, 436] on button "button" at bounding box center [980, 439] width 36 height 36
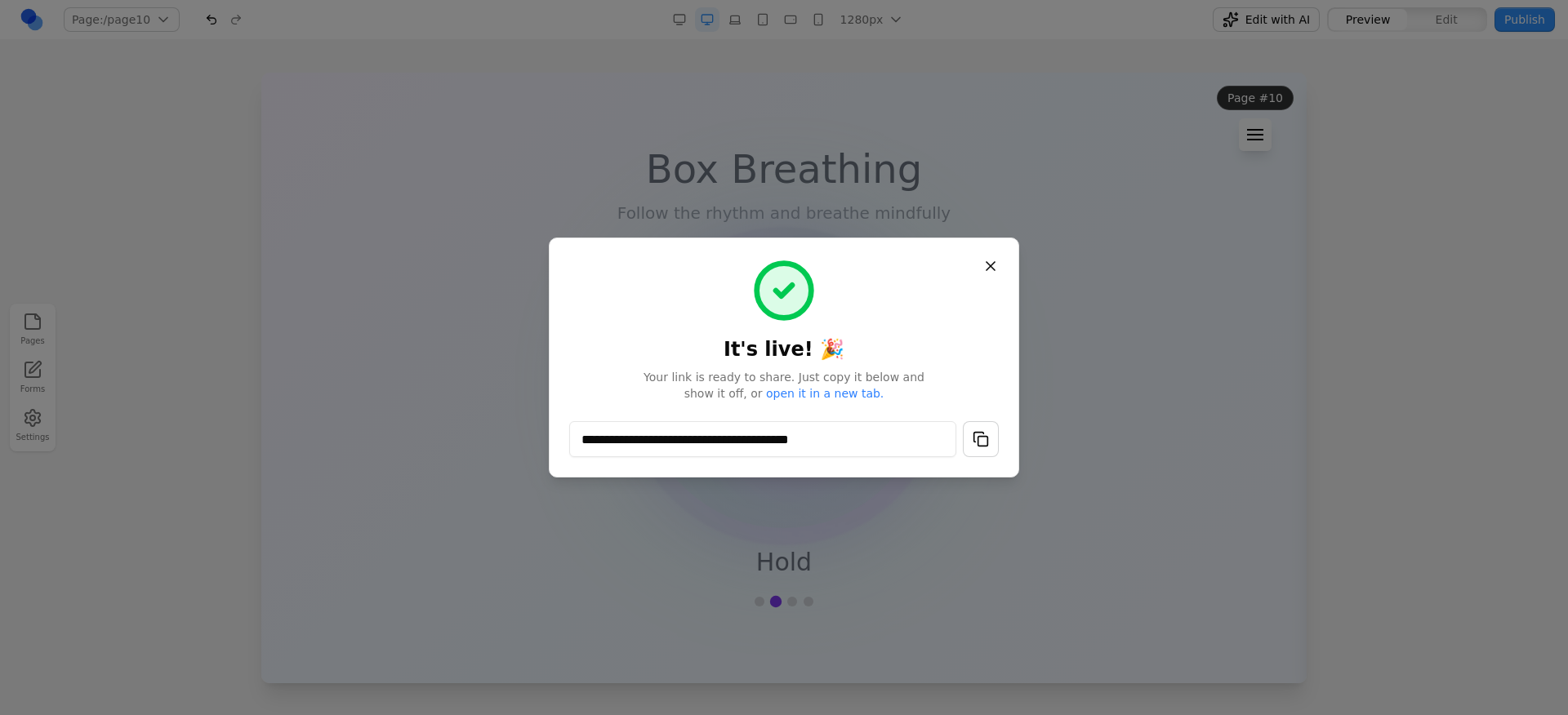
click at [977, 436] on button "button" at bounding box center [980, 439] width 36 height 36
click at [978, 436] on button "button" at bounding box center [980, 439] width 36 height 36
click at [970, 403] on div "**********" at bounding box center [784, 357] width 429 height 199
click at [980, 437] on button "button" at bounding box center [980, 439] width 36 height 36
click at [956, 380] on p "Your link is ready to share. Just copy it below and show it off, or open it in …" at bounding box center [784, 386] width 429 height 33
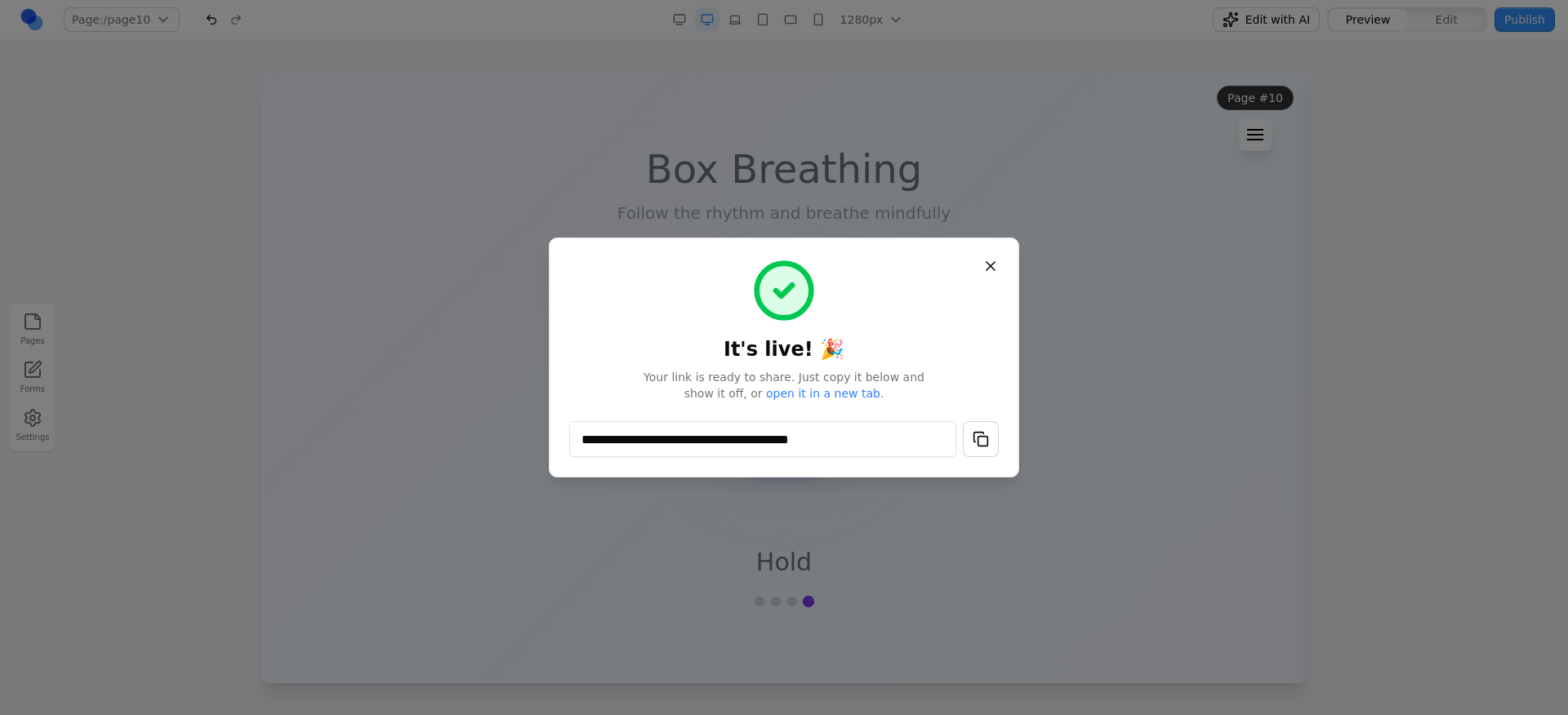
click at [988, 271] on button "Close" at bounding box center [990, 267] width 30 height 30
